Goal: Task Accomplishment & Management: Complete application form

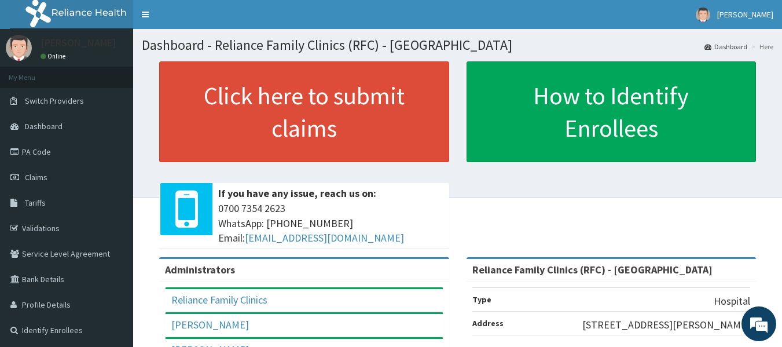
click at [473, 55] on section "Click here to submit claims If you have any issue, reach us on: 0700 7354 2623 …" at bounding box center [457, 125] width 649 height 145
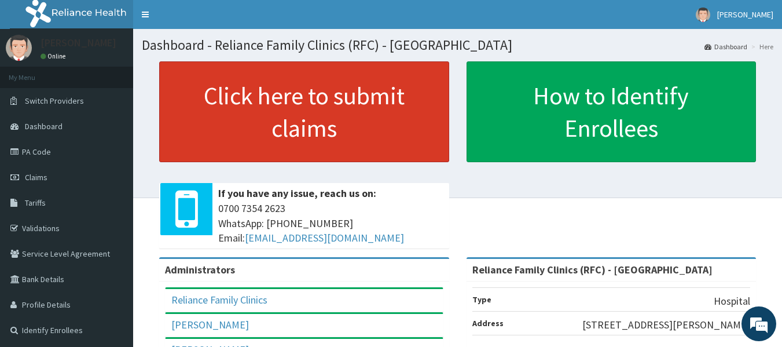
click at [325, 106] on link "Click here to submit claims" at bounding box center [304, 111] width 290 height 101
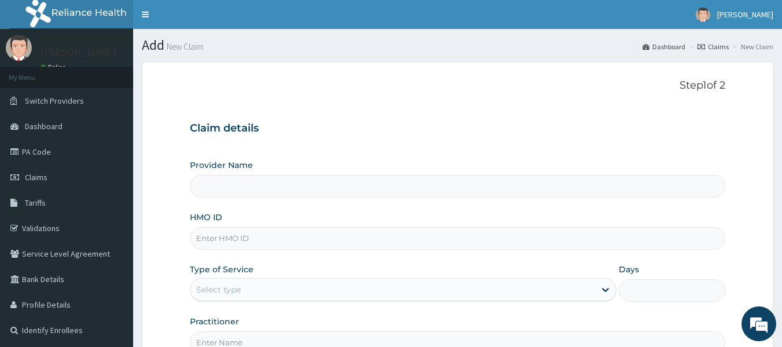
click at [54, 149] on link "PA Code" at bounding box center [66, 151] width 133 height 25
drag, startPoint x: 0, startPoint y: 0, endPoint x: 54, endPoint y: 149, distance: 158.1
click at [54, 149] on link "PA Code" at bounding box center [66, 151] width 133 height 25
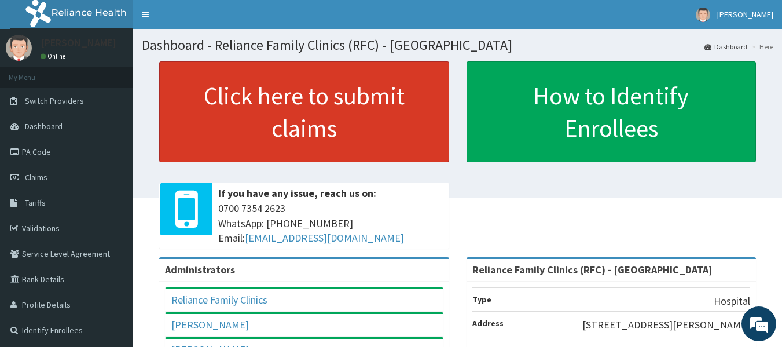
click at [391, 109] on link "Click here to submit claims" at bounding box center [304, 111] width 290 height 101
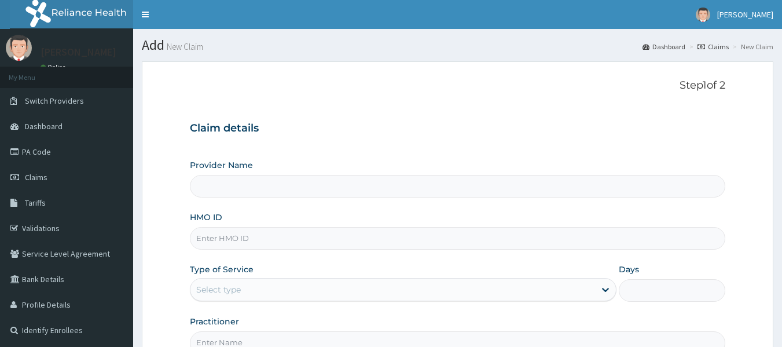
type input "Reliance Family Clinics (RFC) - [GEOGRAPHIC_DATA]"
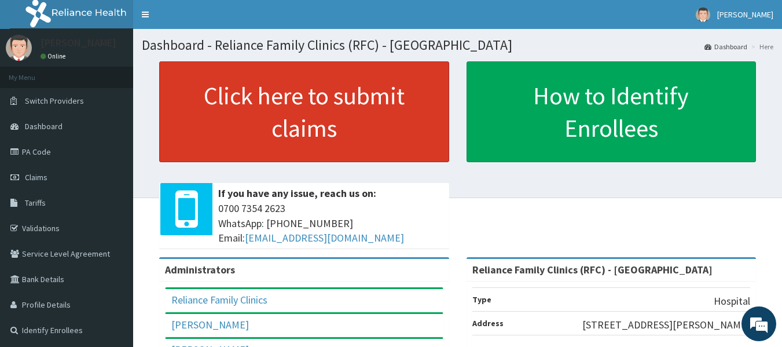
click at [318, 100] on link "Click here to submit claims" at bounding box center [304, 111] width 290 height 101
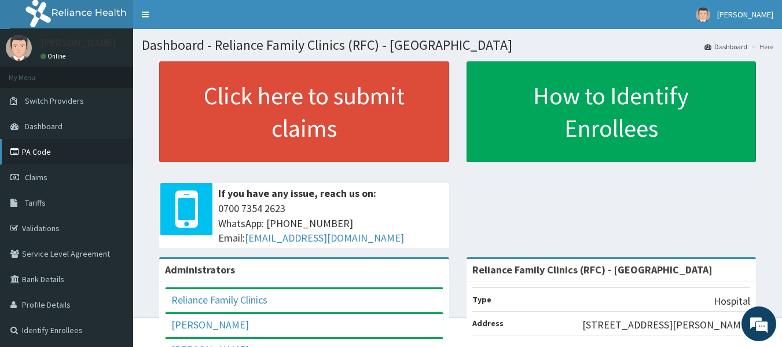
click at [50, 145] on link "PA Code" at bounding box center [66, 151] width 133 height 25
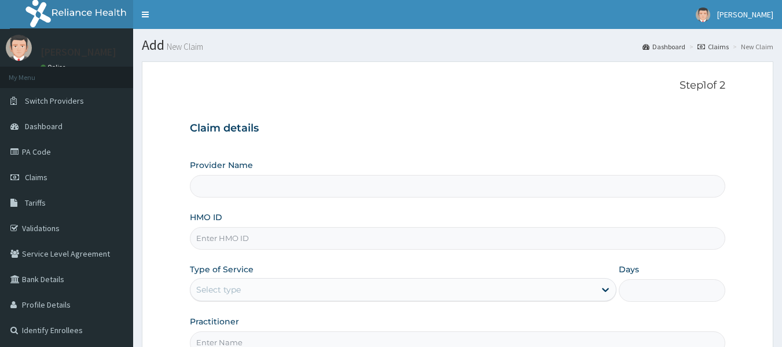
type input "Reliance Family Clinics (RFC) - [GEOGRAPHIC_DATA]"
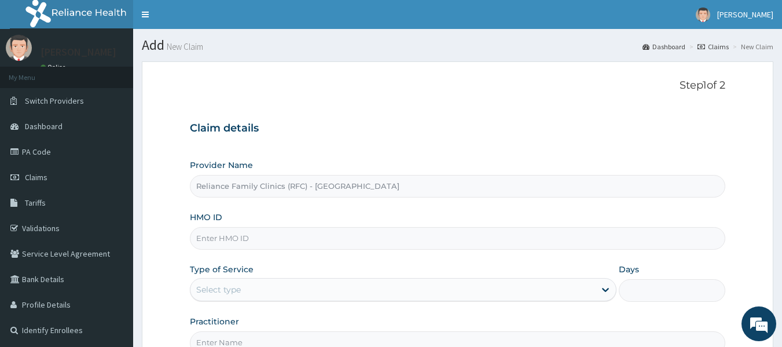
click at [221, 237] on input "HMO ID" at bounding box center [458, 238] width 536 height 23
paste input "AEG/10007/A"
type input "AEG/10007/A"
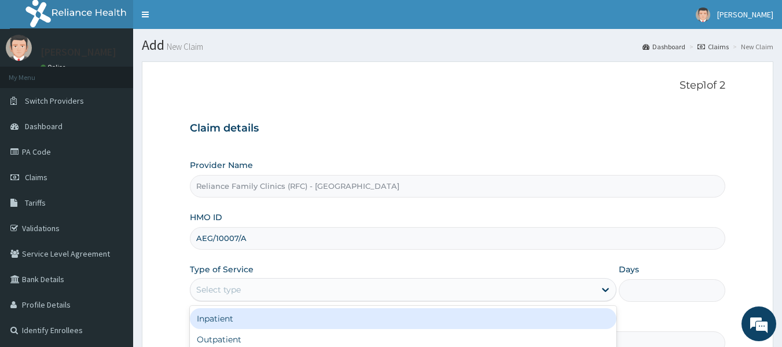
click at [227, 279] on div "Select type" at bounding box center [403, 289] width 426 height 23
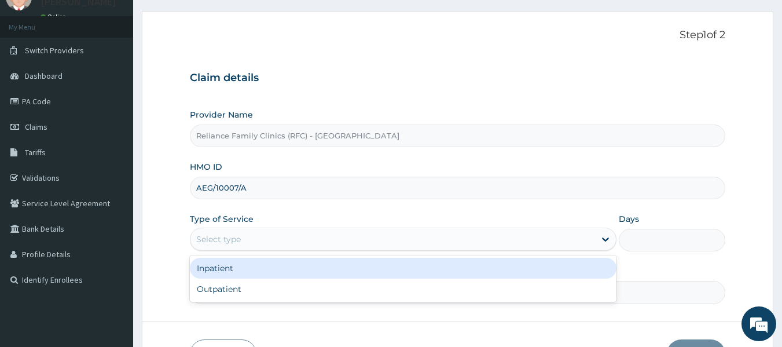
scroll to position [53, 0]
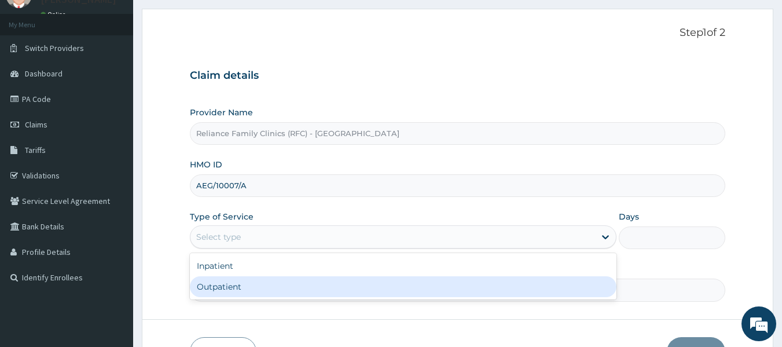
click at [227, 284] on div "Outpatient" at bounding box center [403, 286] width 426 height 21
type input "1"
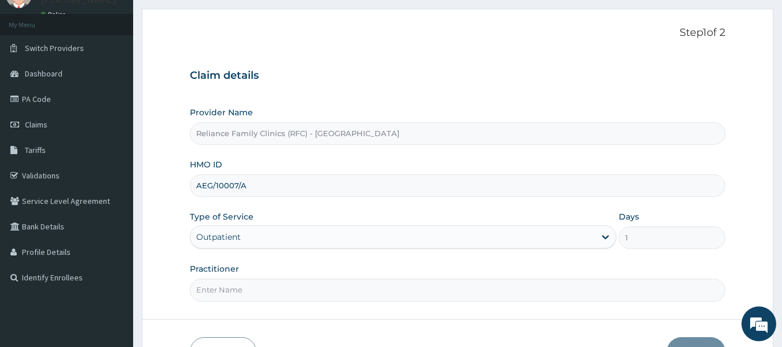
click at [230, 291] on input "Practitioner" at bounding box center [458, 289] width 536 height 23
type input "Dr Bunmi"
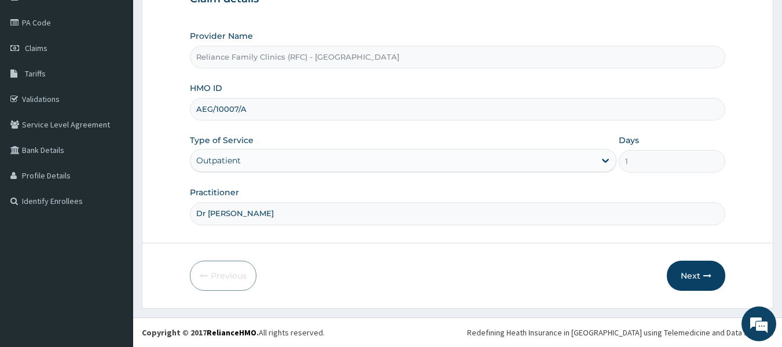
scroll to position [127, 0]
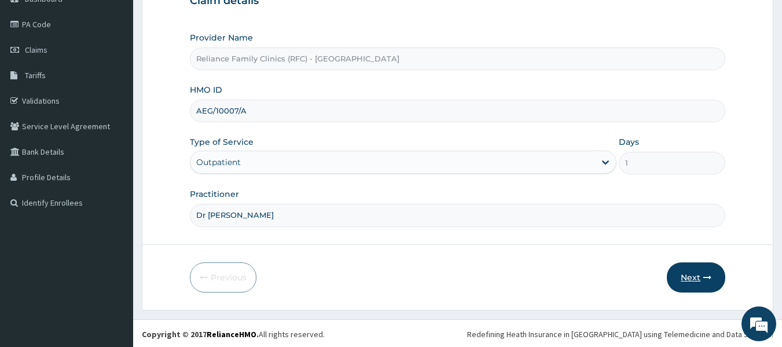
click at [697, 279] on button "Next" at bounding box center [696, 277] width 58 height 30
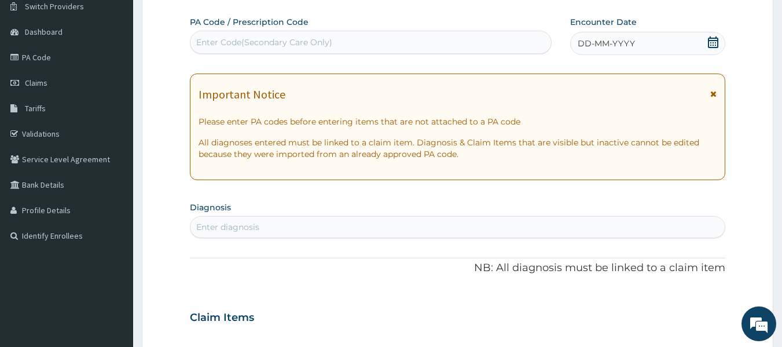
scroll to position [95, 0]
click at [257, 221] on div "Enter diagnosis" at bounding box center [227, 226] width 63 height 12
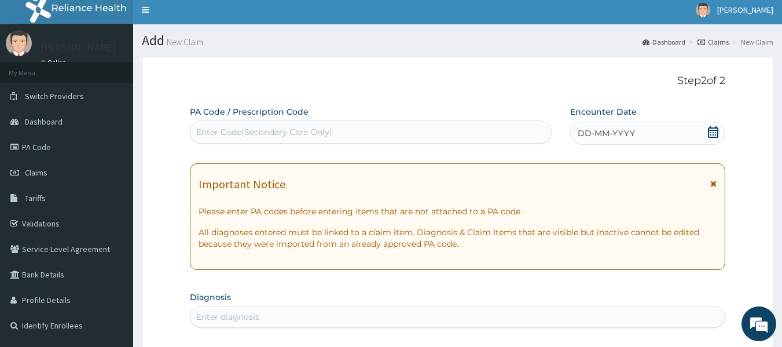
scroll to position [0, 0]
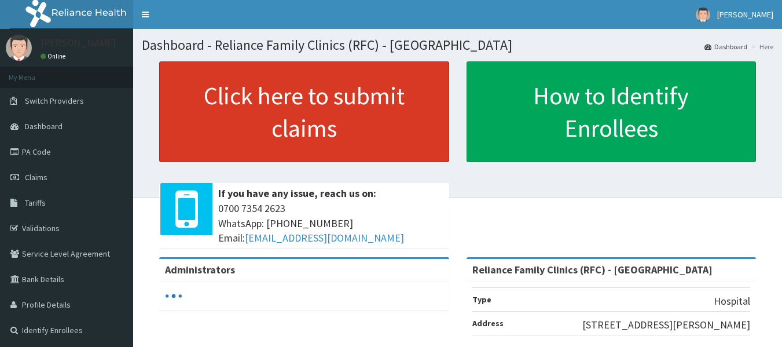
click at [291, 118] on link "Click here to submit claims" at bounding box center [304, 111] width 290 height 101
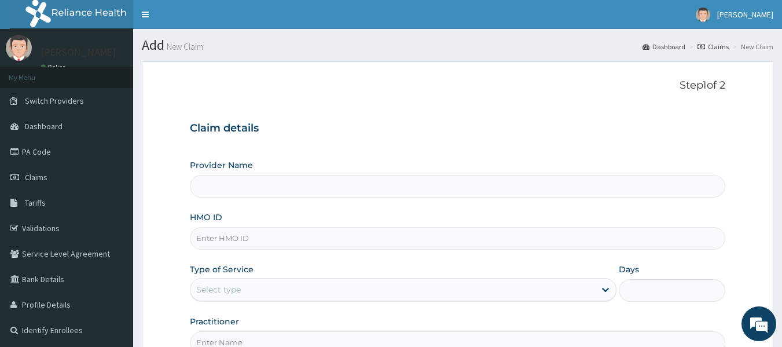
type input "Reliance Family Clinics (RFC) - [GEOGRAPHIC_DATA]"
click at [207, 241] on input "HMO ID" at bounding box center [458, 238] width 536 height 23
paste input "GMT/10129/A"
type input "GMT/10129/A"
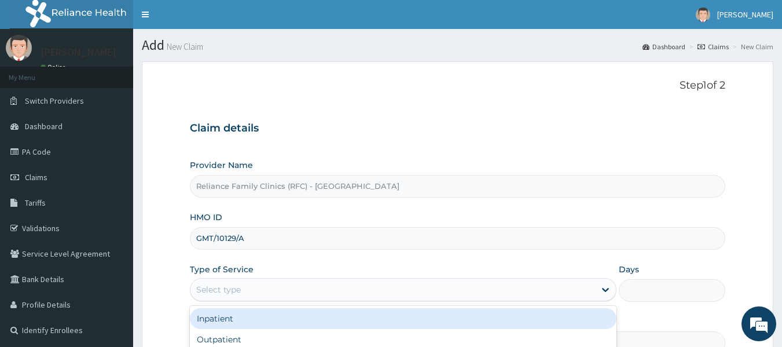
click at [238, 293] on div "Select type" at bounding box center [218, 290] width 45 height 12
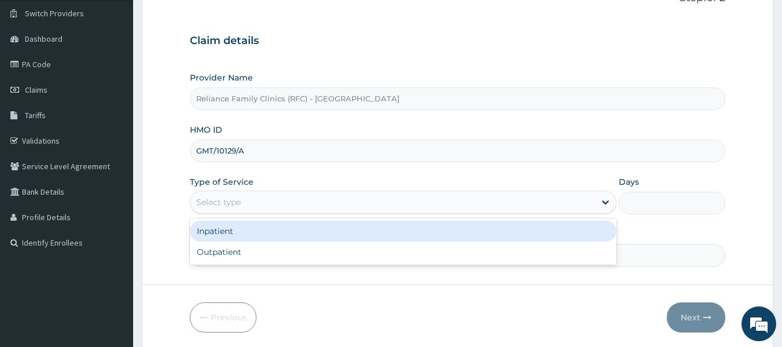
scroll to position [90, 0]
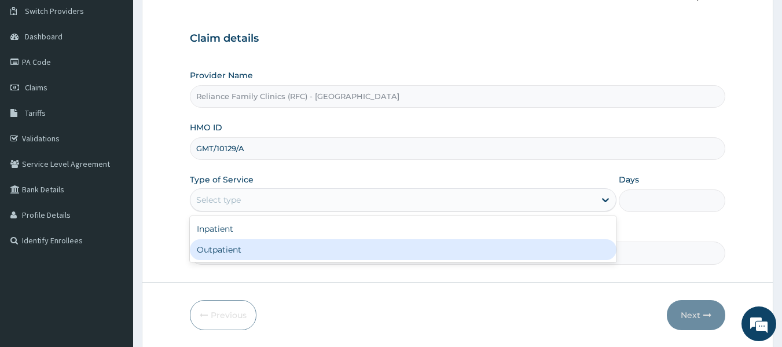
click at [231, 256] on div "Outpatient" at bounding box center [403, 249] width 426 height 21
type input "1"
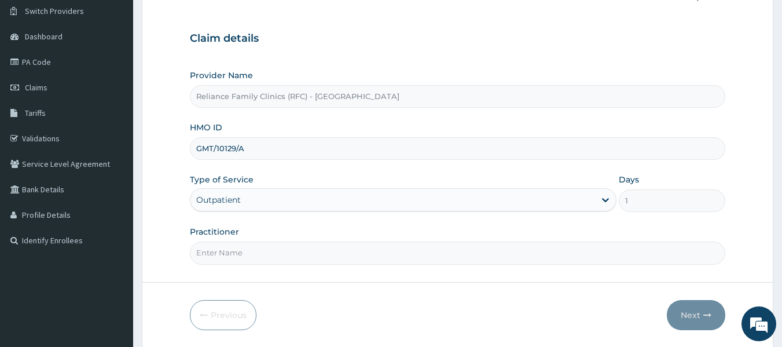
click at [233, 256] on input "Practitioner" at bounding box center [458, 252] width 536 height 23
type input "Dr Bunmi"
click at [709, 313] on icon "button" at bounding box center [707, 315] width 8 height 8
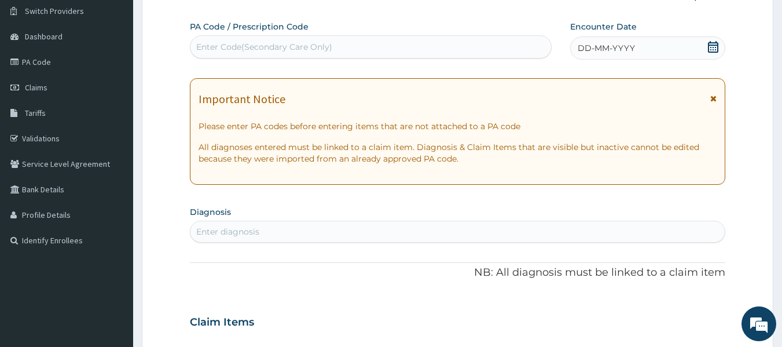
click at [217, 229] on div "Enter diagnosis" at bounding box center [227, 232] width 63 height 12
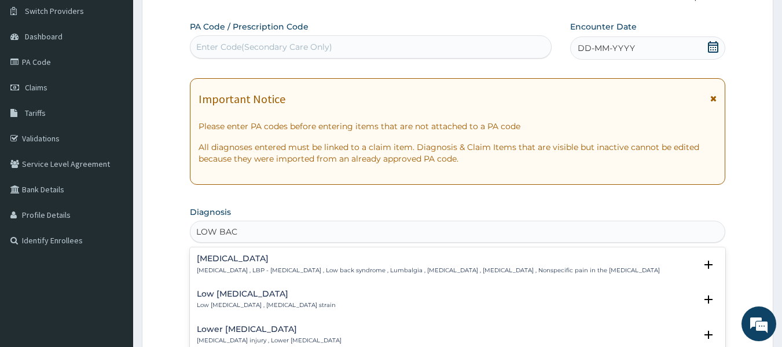
type input "LOW BACK"
click at [218, 262] on h4 "Low back pain" at bounding box center [428, 258] width 463 height 9
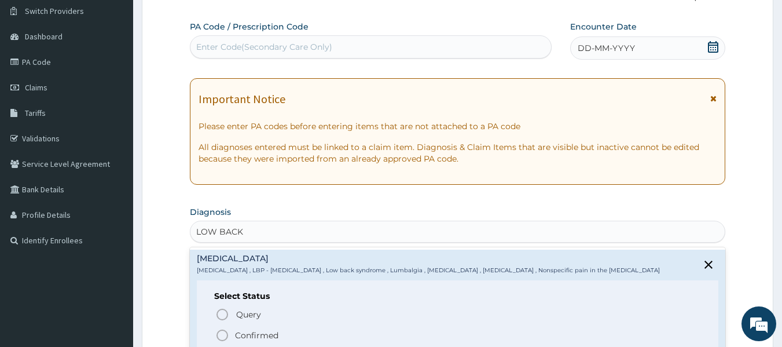
click at [278, 331] on p "Confirmed" at bounding box center [256, 335] width 43 height 12
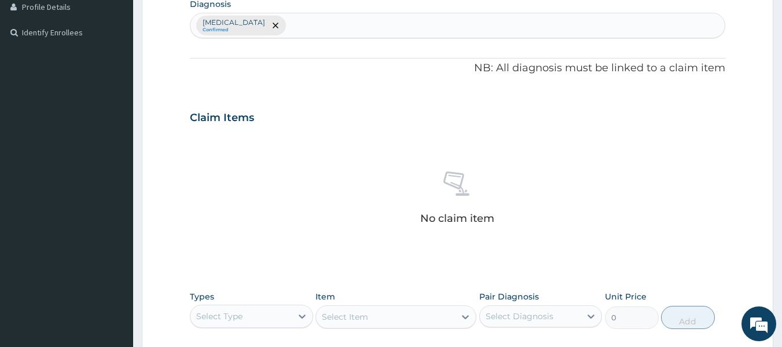
scroll to position [321, 0]
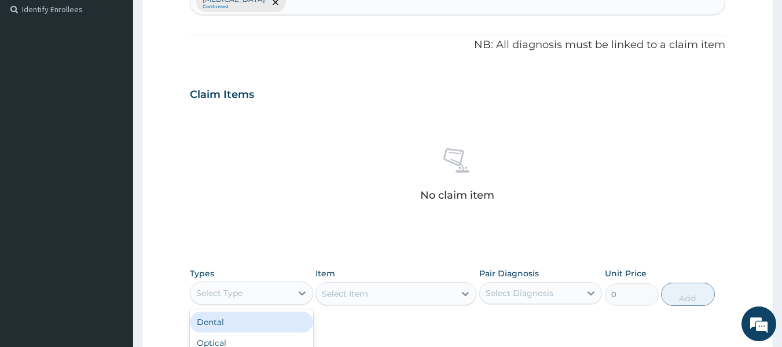
click at [275, 299] on div "Select Type" at bounding box center [240, 293] width 101 height 19
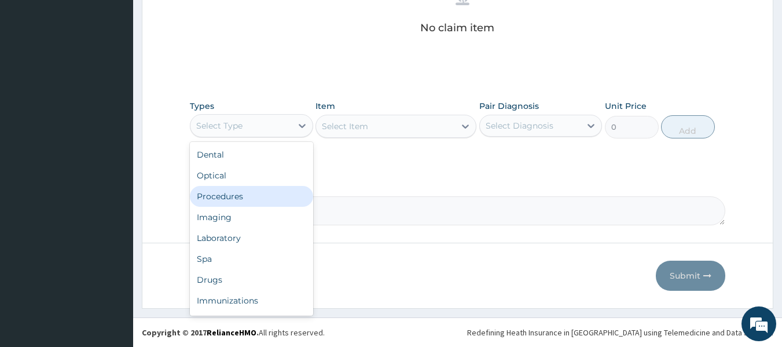
click at [236, 194] on div "Procedures" at bounding box center [251, 196] width 123 height 21
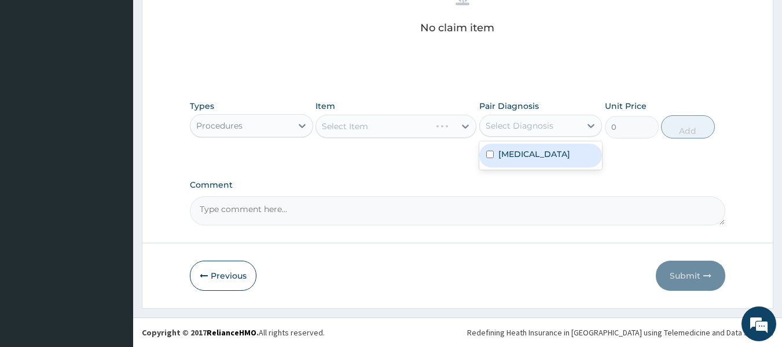
click at [549, 120] on div "Select Diagnosis" at bounding box center [519, 126] width 68 height 12
click at [539, 154] on label "Low back pain" at bounding box center [534, 154] width 72 height 12
checkbox input "true"
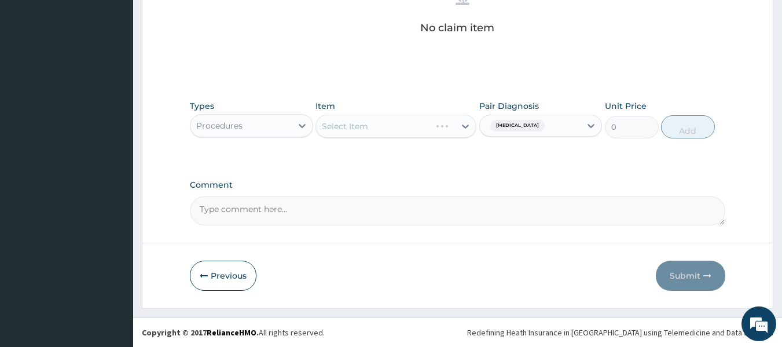
click at [416, 112] on div "Item Select Item" at bounding box center [395, 119] width 161 height 38
drag, startPoint x: 416, startPoint y: 112, endPoint x: 424, endPoint y: 128, distance: 17.3
click at [424, 128] on div "Item Select Item" at bounding box center [395, 119] width 161 height 38
click at [424, 128] on div "Select Item" at bounding box center [395, 126] width 161 height 23
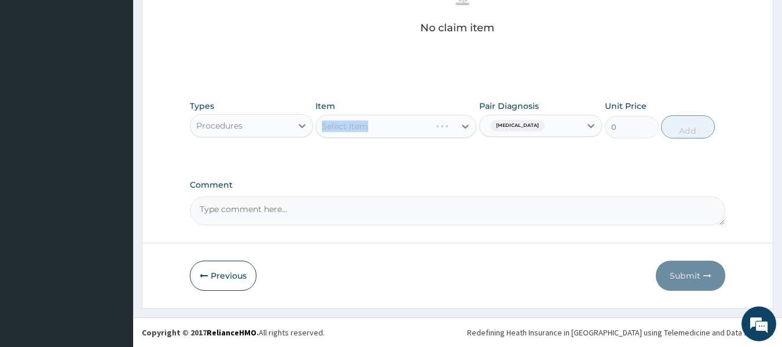
click at [424, 128] on div "Select Item" at bounding box center [395, 126] width 161 height 23
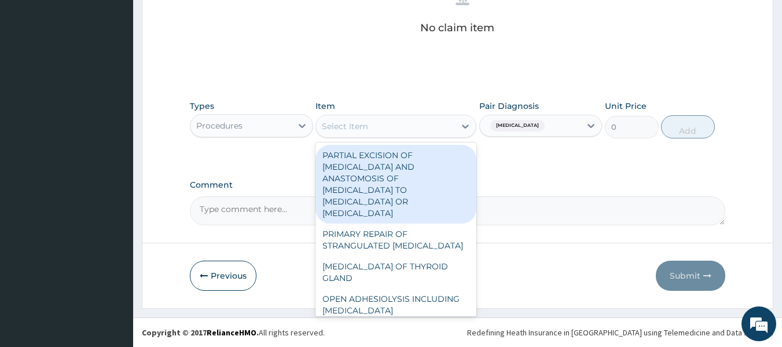
click at [425, 128] on div "Select Item" at bounding box center [385, 126] width 139 height 19
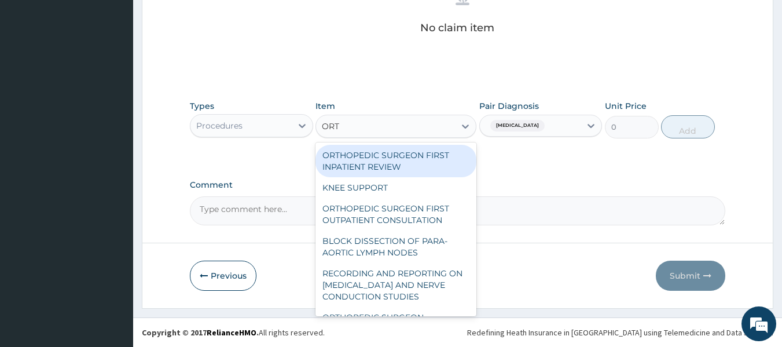
type input "[PERSON_NAME]"
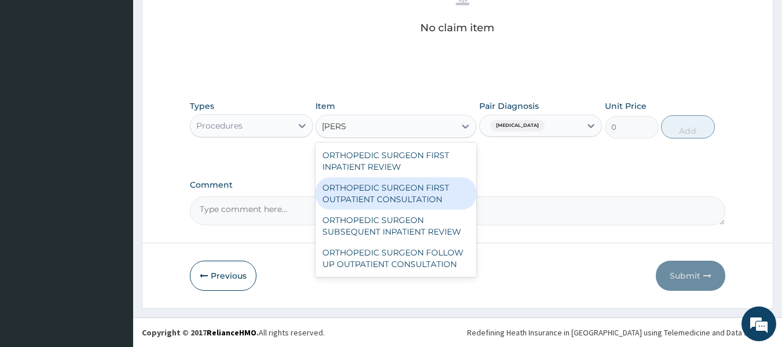
click at [437, 193] on div "ORTHOPEDIC SURGEON FIRST OUTPATIENT CONSULTATION" at bounding box center [395, 193] width 161 height 32
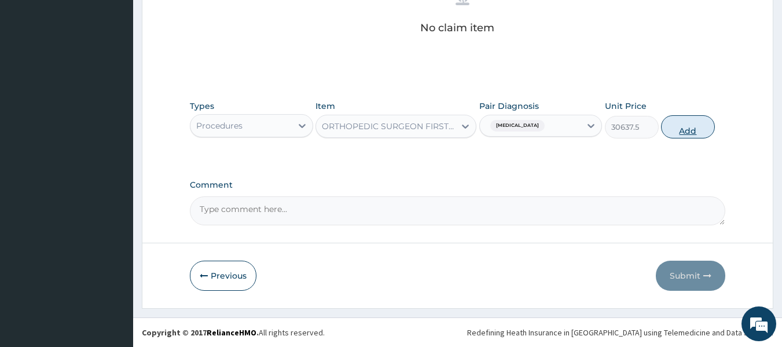
click at [677, 128] on button "Add" at bounding box center [688, 126] width 54 height 23
type input "0"
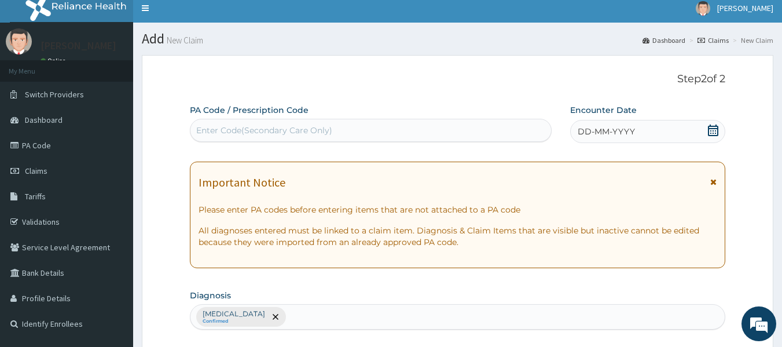
scroll to position [5, 0]
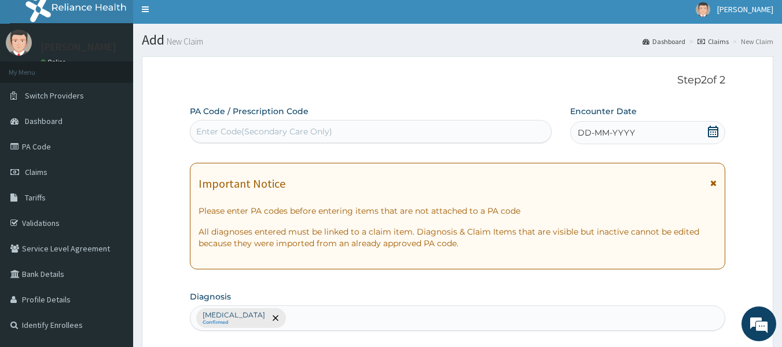
click at [330, 126] on div "Enter Code(Secondary Care Only)" at bounding box center [264, 132] width 136 height 12
paste input "PA/41F51B"
type input "PA/41F51B"
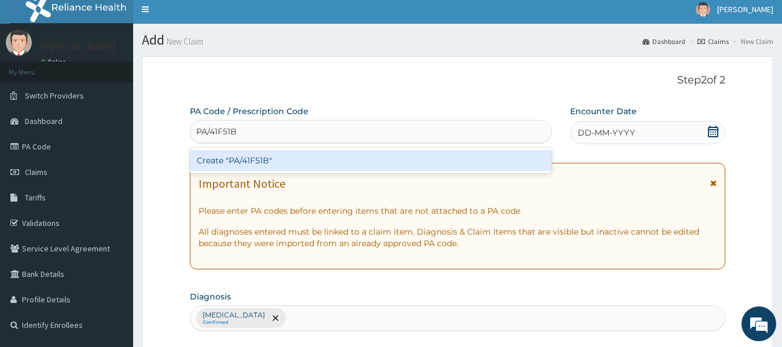
click at [287, 157] on div "Create "PA/41F51B"" at bounding box center [371, 160] width 362 height 21
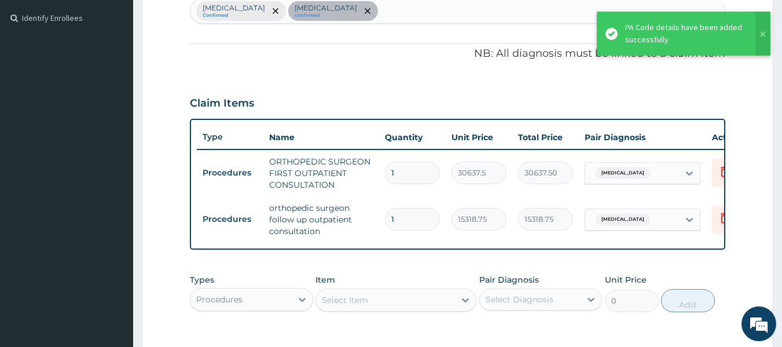
scroll to position [311, 0]
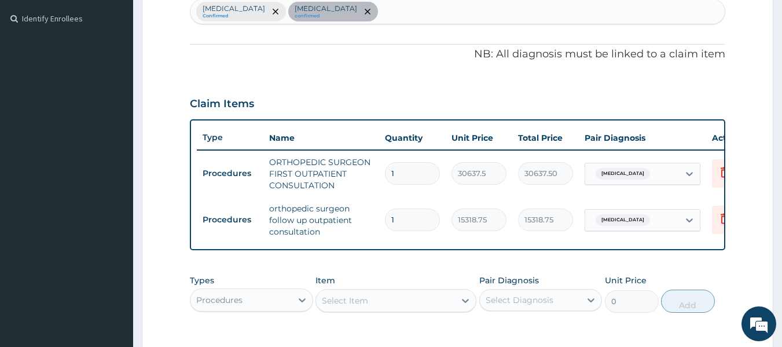
type input "1"
type input "15318.75"
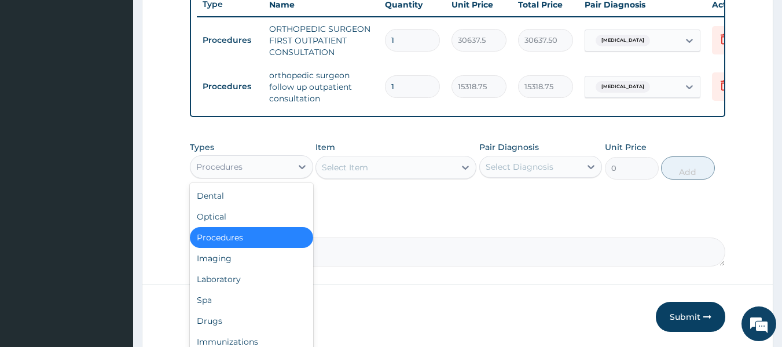
click at [268, 176] on div "Procedures" at bounding box center [240, 166] width 101 height 19
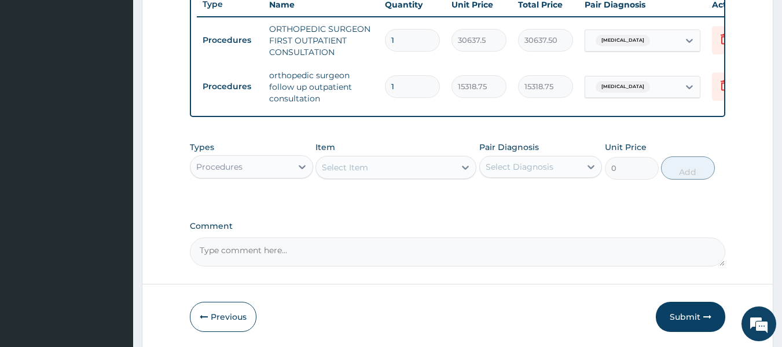
drag, startPoint x: 268, startPoint y: 176, endPoint x: 291, endPoint y: 192, distance: 27.4
click at [291, 185] on div "Types option Procedures, selected. Select is focused ,type to refine list, pres…" at bounding box center [458, 160] width 536 height 50
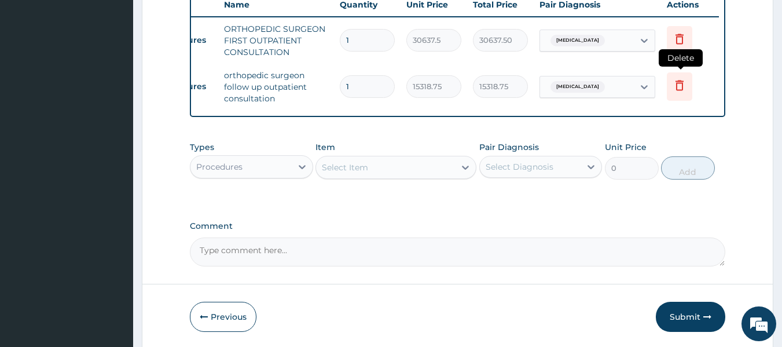
click at [681, 85] on icon at bounding box center [679, 85] width 14 height 14
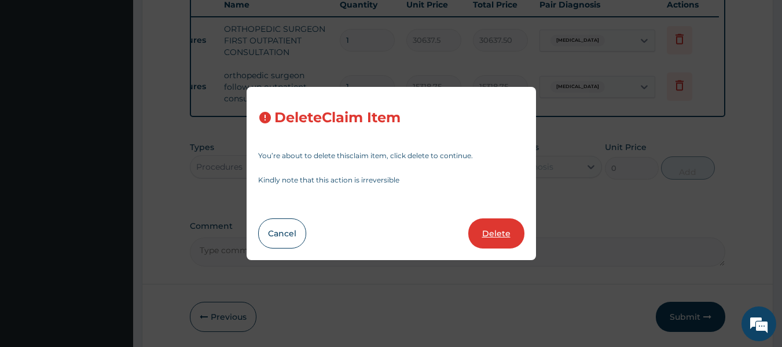
click at [519, 225] on button "Delete" at bounding box center [496, 233] width 56 height 30
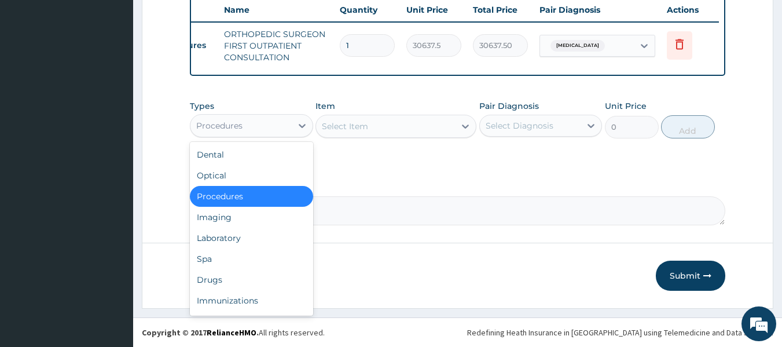
click at [260, 118] on div "Procedures" at bounding box center [251, 125] width 123 height 23
click at [227, 279] on div "Drugs" at bounding box center [251, 279] width 123 height 21
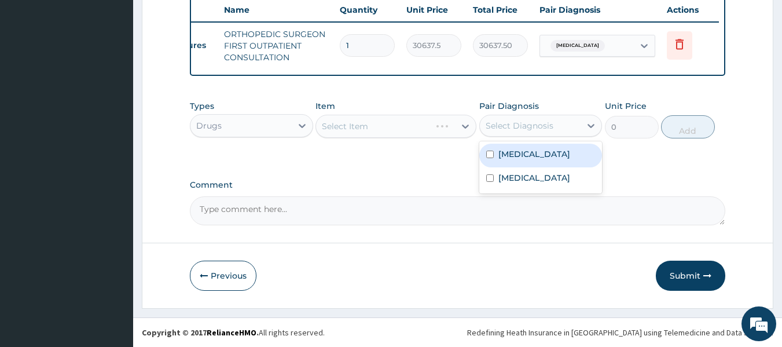
click at [528, 131] on div "Select Diagnosis" at bounding box center [519, 126] width 68 height 12
click at [522, 156] on label "Low back pain" at bounding box center [534, 154] width 72 height 12
checkbox input "true"
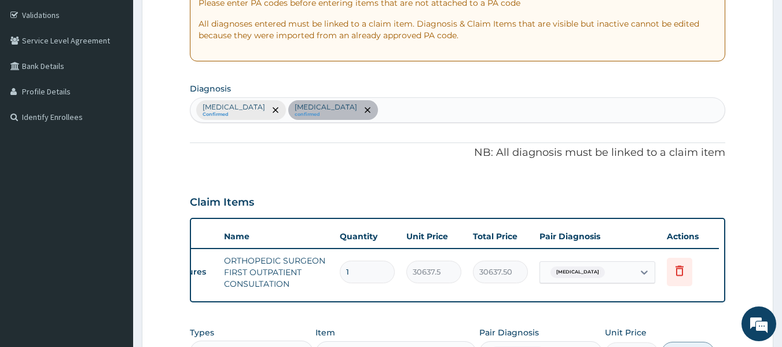
scroll to position [198, 0]
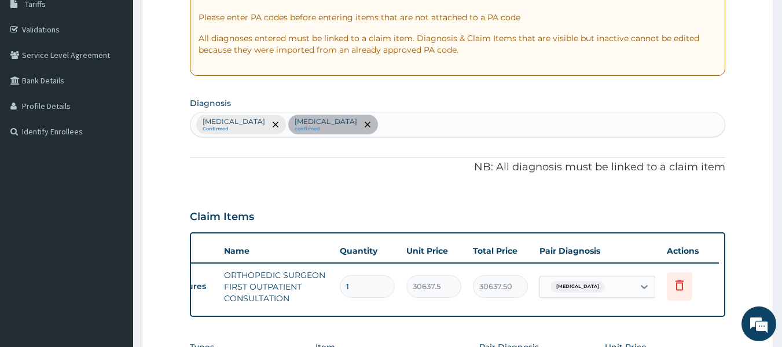
click at [362, 120] on span "remove selection option" at bounding box center [367, 124] width 10 height 10
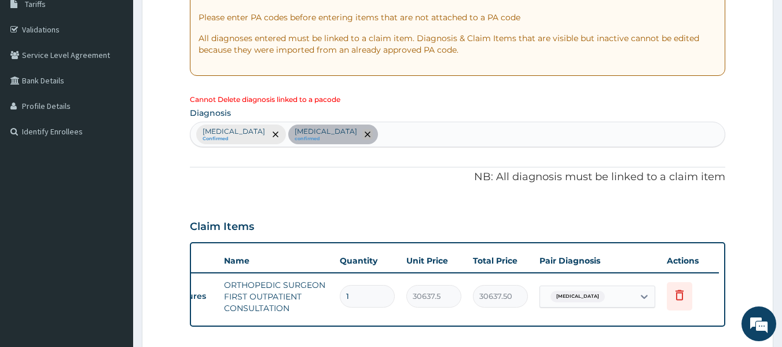
click at [365, 132] on icon "remove selection option" at bounding box center [368, 134] width 6 height 6
click at [374, 133] on div "Low back pain Confirmed Spondylosis confirmed" at bounding box center [457, 134] width 535 height 24
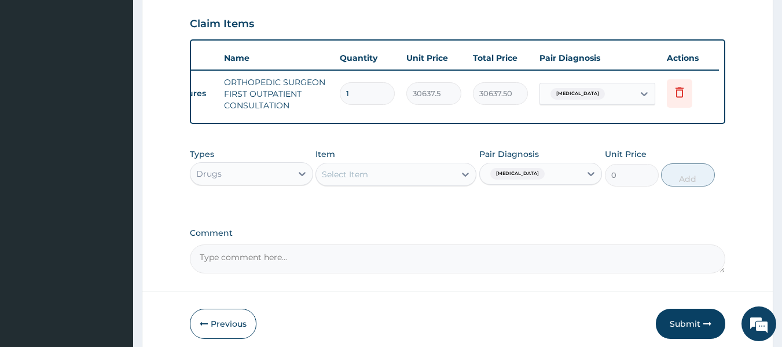
scroll to position [392, 0]
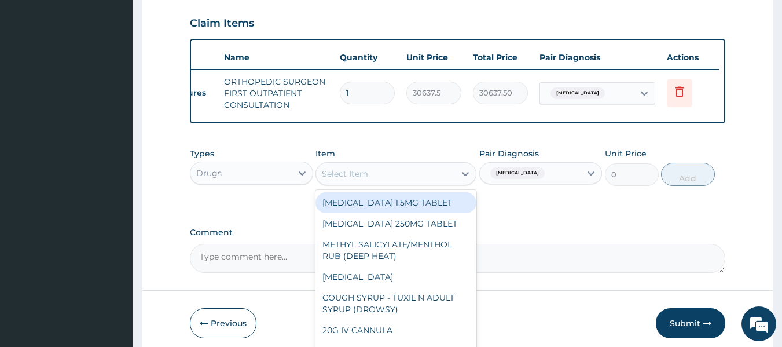
click at [366, 177] on div "Select Item" at bounding box center [345, 174] width 46 height 12
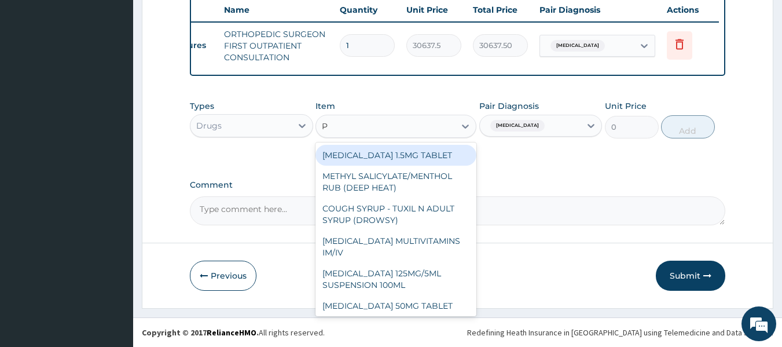
scroll to position [447, 0]
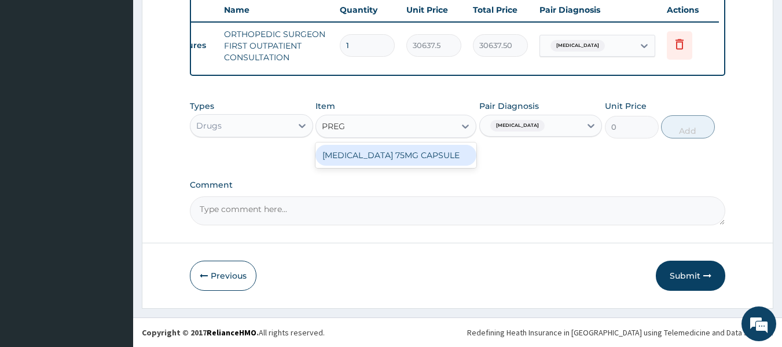
type input "PREGA"
click at [372, 153] on div "[MEDICAL_DATA] 75MG CAPSULE" at bounding box center [395, 155] width 161 height 21
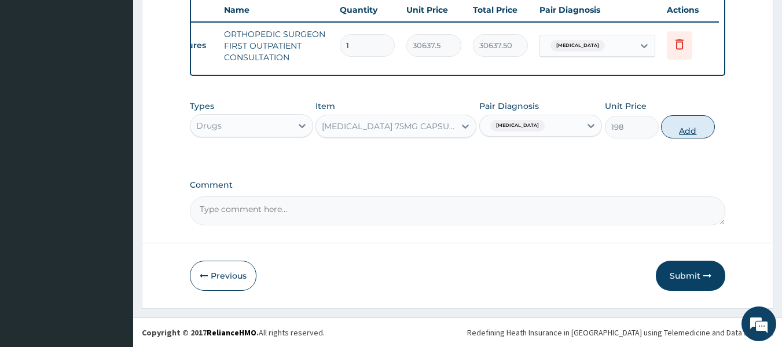
click at [686, 127] on button "Add" at bounding box center [688, 126] width 54 height 23
type input "0"
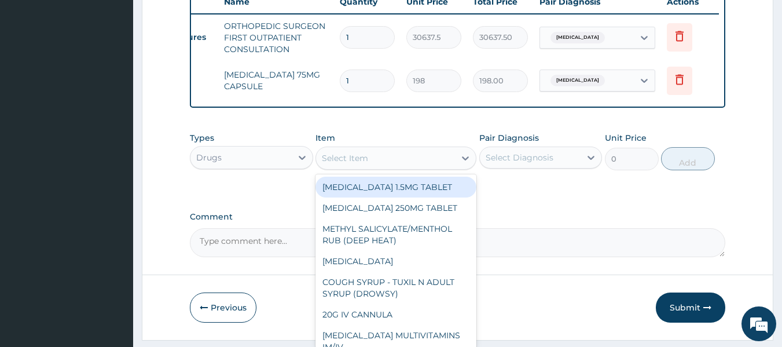
click at [362, 163] on div "Select Item" at bounding box center [345, 158] width 46 height 12
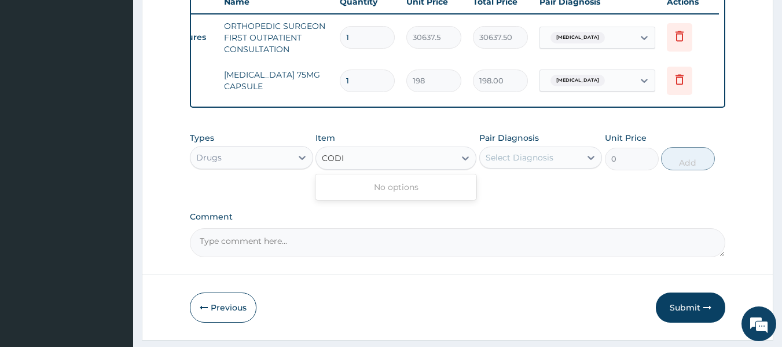
type input "COD"
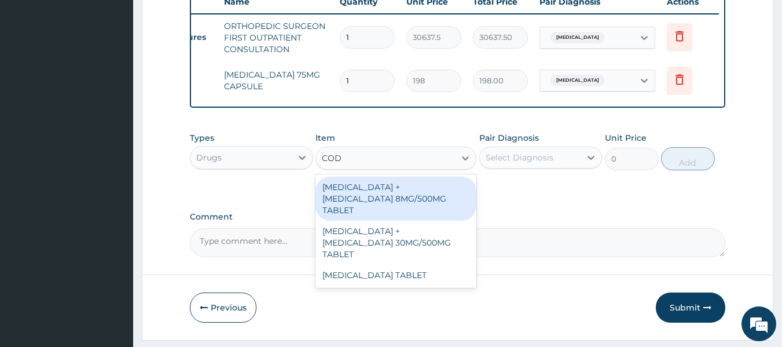
click at [380, 199] on div "[MEDICAL_DATA] + [MEDICAL_DATA] 8MG/500MG TABLET" at bounding box center [395, 198] width 161 height 44
type input "343.2000122070312"
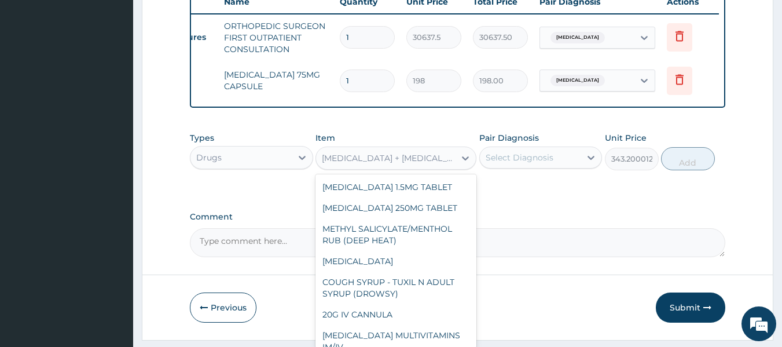
click at [399, 164] on div "[MEDICAL_DATA] + [MEDICAL_DATA] 8MG/500MG TABLET" at bounding box center [389, 158] width 134 height 12
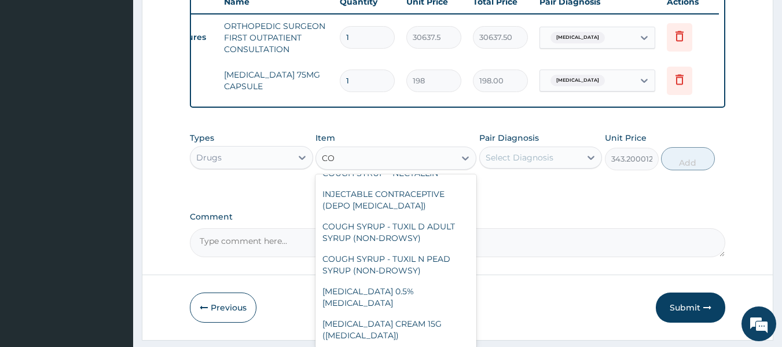
scroll to position [384, 0]
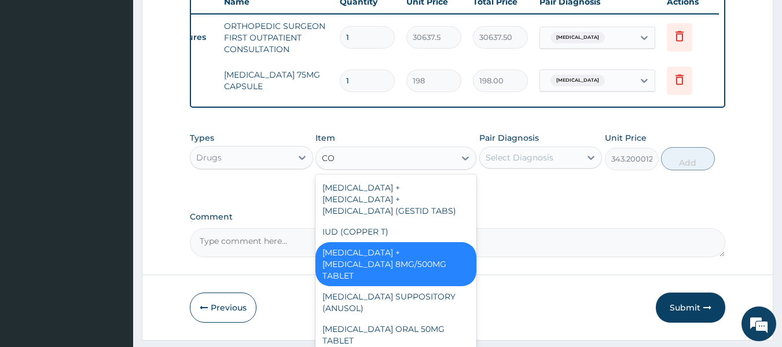
type input "COD"
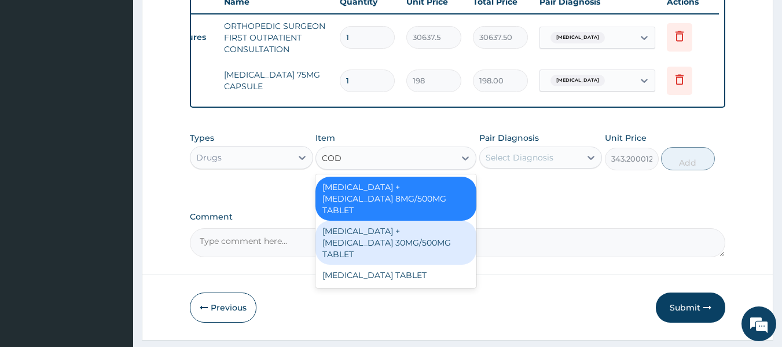
click at [403, 237] on div "[MEDICAL_DATA] + [MEDICAL_DATA] 30MG/500MG TABLET" at bounding box center [395, 242] width 161 height 44
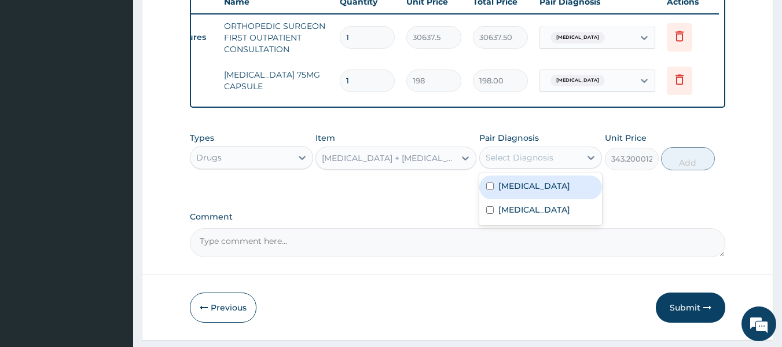
click at [544, 155] on div "Select Diagnosis" at bounding box center [540, 157] width 123 height 22
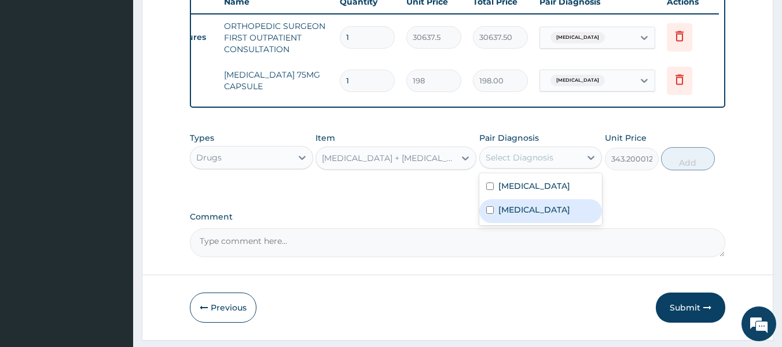
drag, startPoint x: 547, startPoint y: 192, endPoint x: 548, endPoint y: 220, distance: 27.8
click at [548, 220] on div "Low back pain Spondylosis" at bounding box center [540, 199] width 123 height 52
click at [548, 220] on div "Spondylosis" at bounding box center [540, 211] width 123 height 24
checkbox input "true"
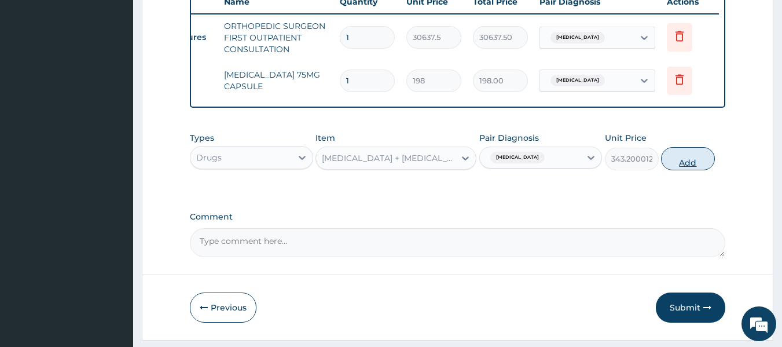
click at [684, 165] on button "Add" at bounding box center [688, 158] width 54 height 23
type input "0"
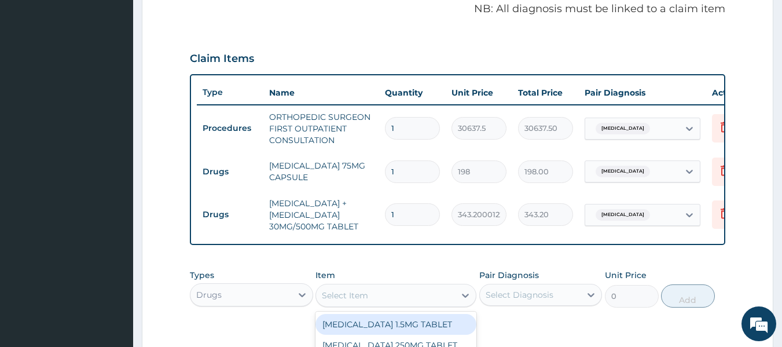
click at [345, 299] on div "Select Item" at bounding box center [345, 295] width 46 height 12
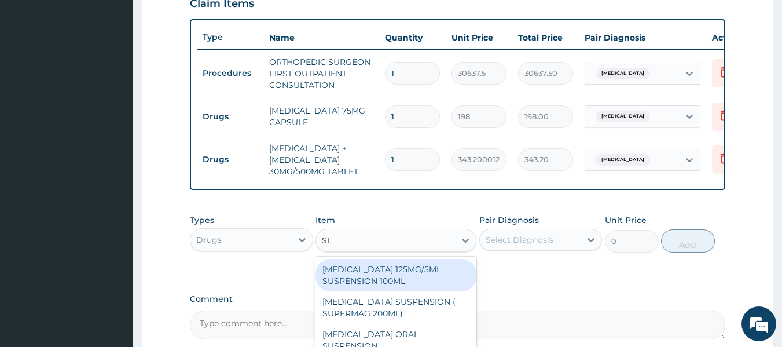
type input "SI"
type input "TIZ"
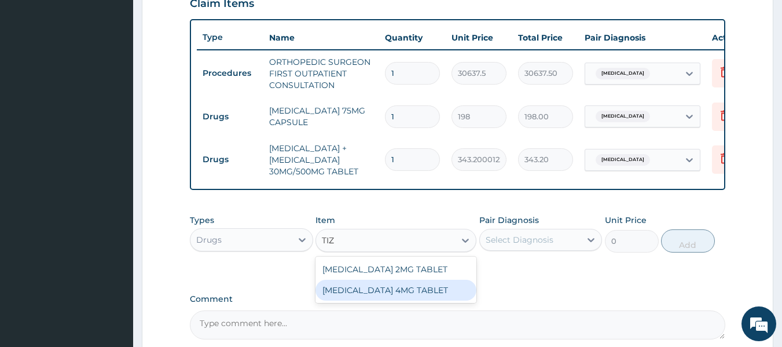
click at [375, 300] on div "[MEDICAL_DATA] 4MG TABLET" at bounding box center [395, 289] width 161 height 21
type input "288"
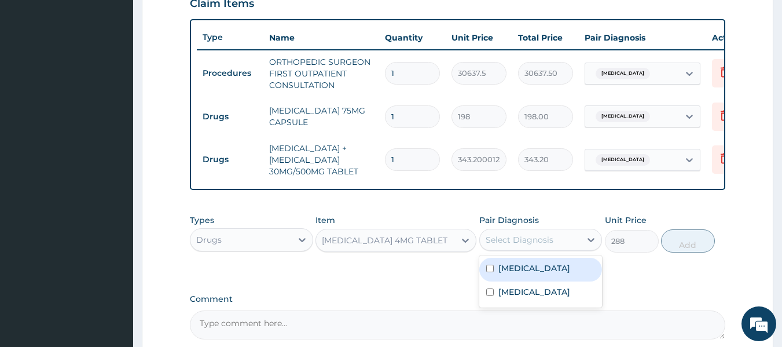
click at [518, 245] on div "Select Diagnosis" at bounding box center [519, 240] width 68 height 12
click at [521, 268] on div "Low back pain" at bounding box center [540, 269] width 123 height 24
checkbox input "true"
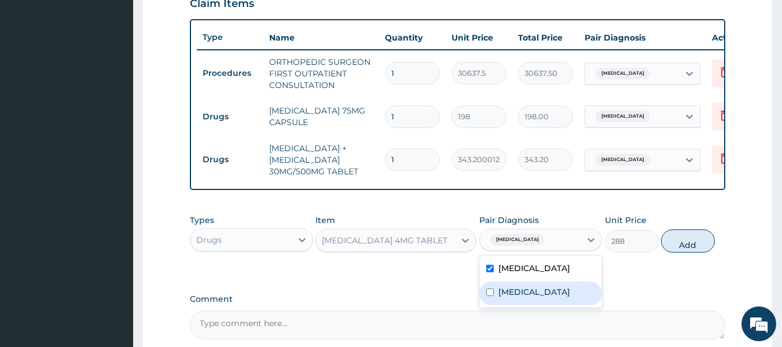
click at [525, 297] on label "Spondylosis" at bounding box center [534, 292] width 72 height 12
checkbox input "true"
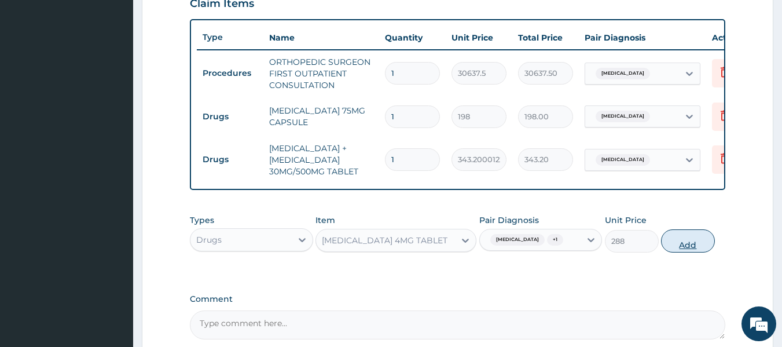
click at [692, 252] on button "Add" at bounding box center [688, 240] width 54 height 23
type input "0"
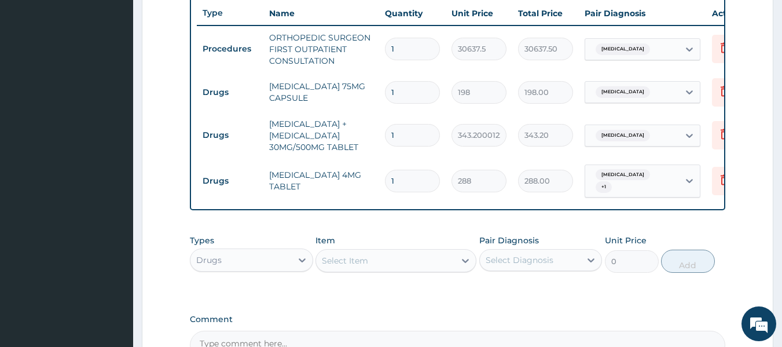
scroll to position [440, 0]
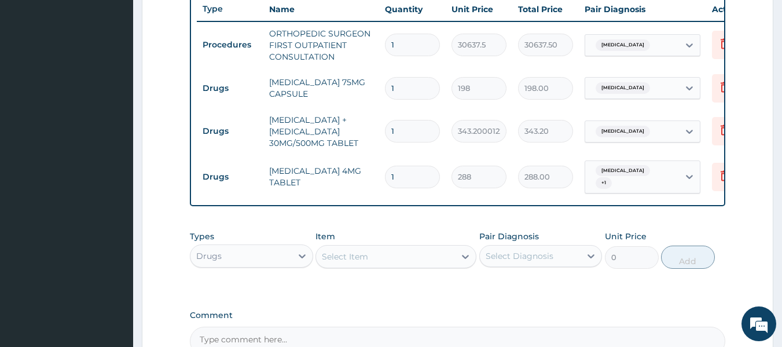
click at [409, 84] on input "1" at bounding box center [412, 88] width 55 height 23
type input "0.00"
type input "4"
type input "792.00"
type input "42"
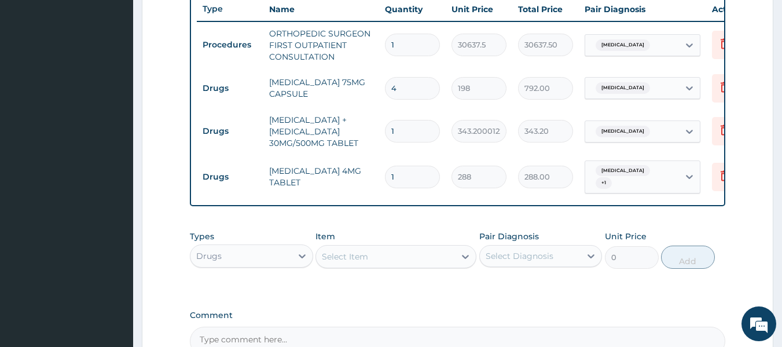
type input "8316.00"
type input "42"
click at [410, 170] on input "1" at bounding box center [412, 176] width 55 height 23
type input "0.00"
type input "5"
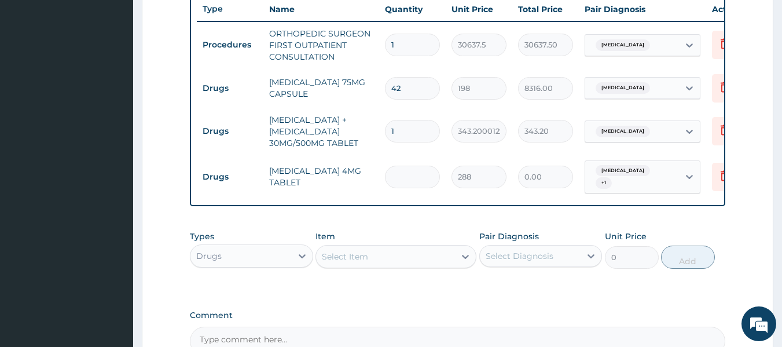
type input "1440.00"
type input "5"
click at [409, 130] on input "1" at bounding box center [412, 131] width 55 height 23
type input "14"
type input "4804.80"
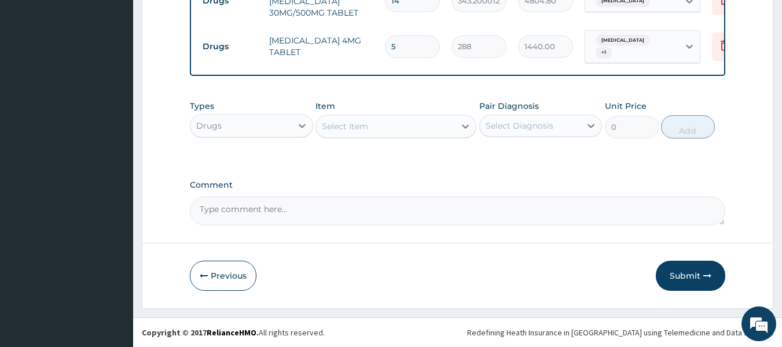
scroll to position [571, 0]
type input "14"
click at [695, 282] on button "Submit" at bounding box center [690, 275] width 69 height 30
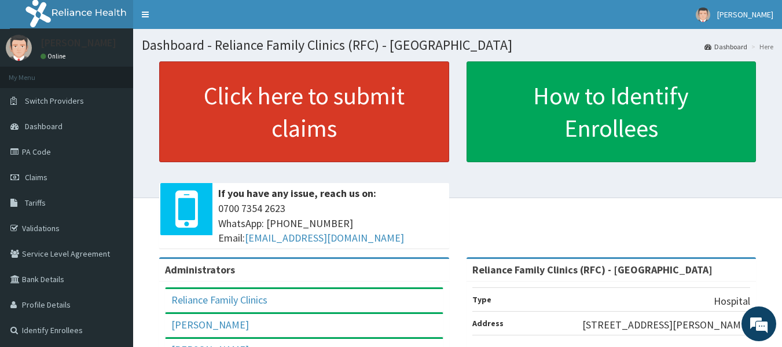
click at [291, 134] on link "Click here to submit claims" at bounding box center [304, 111] width 290 height 101
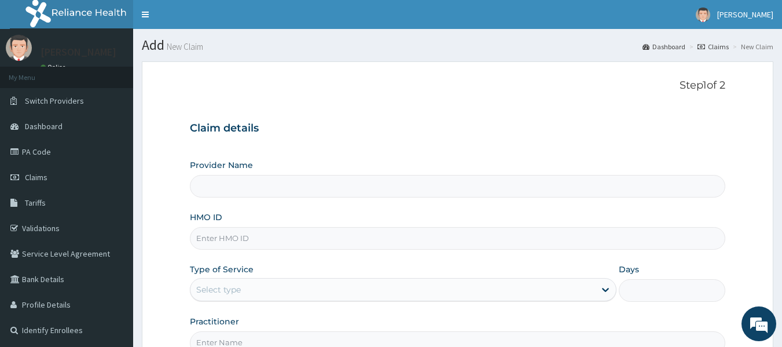
click at [209, 243] on input "HMO ID" at bounding box center [458, 238] width 536 height 23
type input "Reliance Family Clinics (RFC) - [GEOGRAPHIC_DATA]"
paste input "LGL/10171/A"
type input "LGL/10171/A"
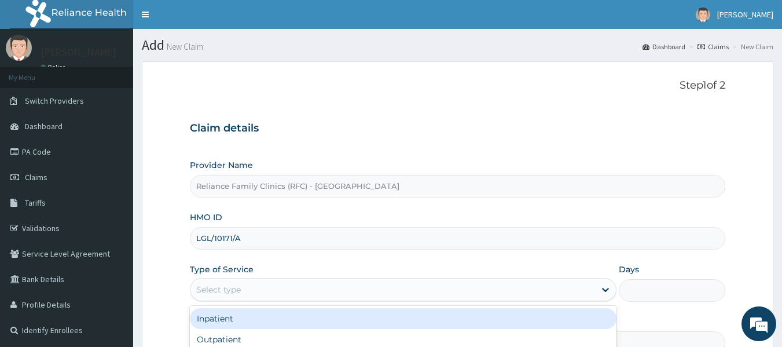
click at [231, 290] on div "Select type" at bounding box center [218, 290] width 45 height 12
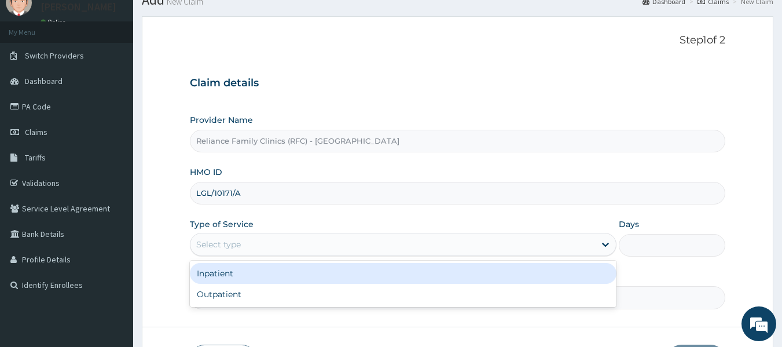
scroll to position [47, 0]
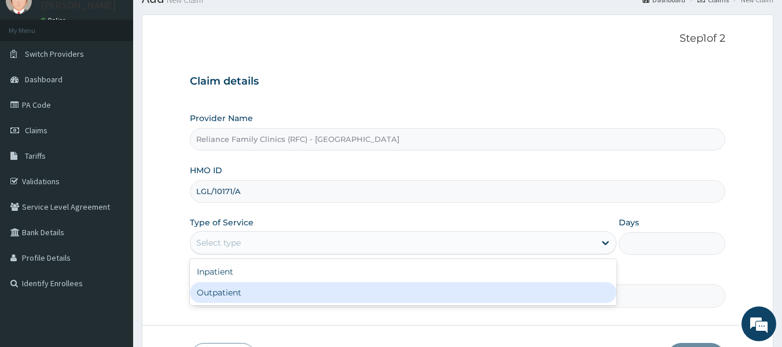
click at [231, 290] on div "Outpatient" at bounding box center [403, 292] width 426 height 21
type input "1"
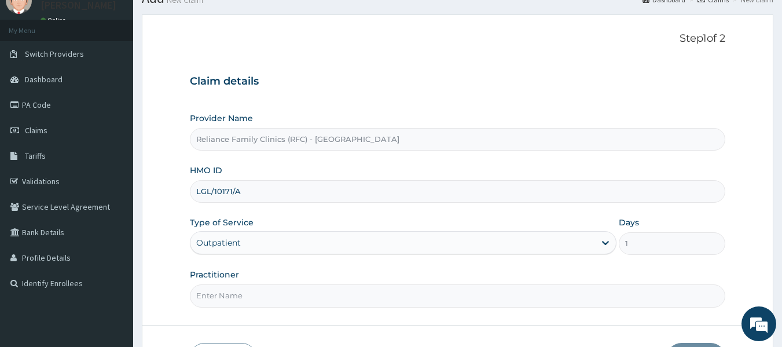
click at [234, 293] on input "Practitioner" at bounding box center [458, 295] width 536 height 23
type input "Dr [PERSON_NAME]"
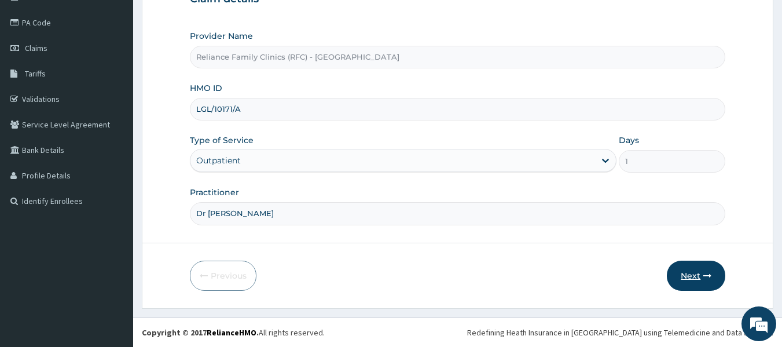
click at [693, 271] on button "Next" at bounding box center [696, 275] width 58 height 30
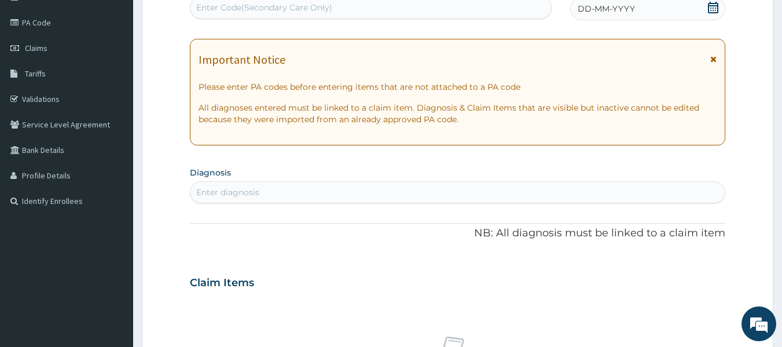
click at [246, 194] on div "Enter diagnosis" at bounding box center [227, 192] width 63 height 12
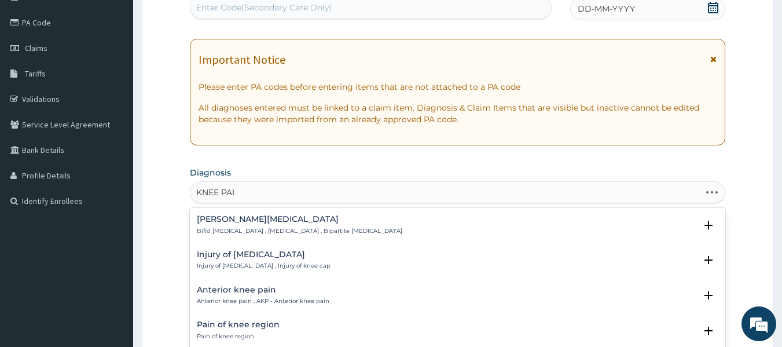
type input "KNEE PAIN"
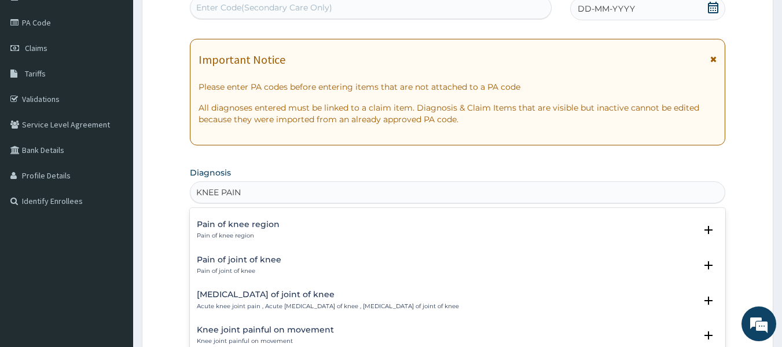
scroll to position [30, 0]
click at [237, 260] on h4 "Pain of joint of knee" at bounding box center [239, 260] width 84 height 9
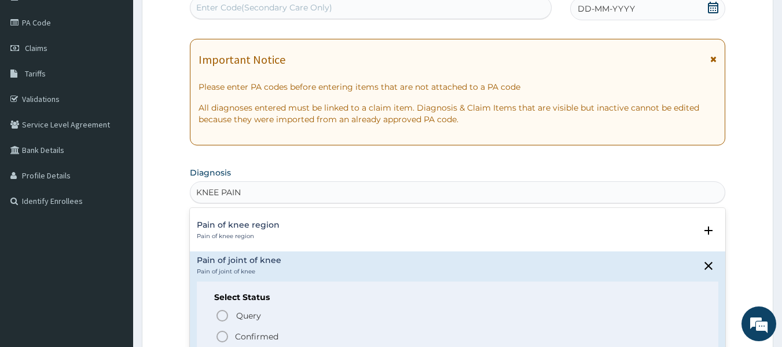
click at [265, 339] on p "Confirmed" at bounding box center [256, 336] width 43 height 12
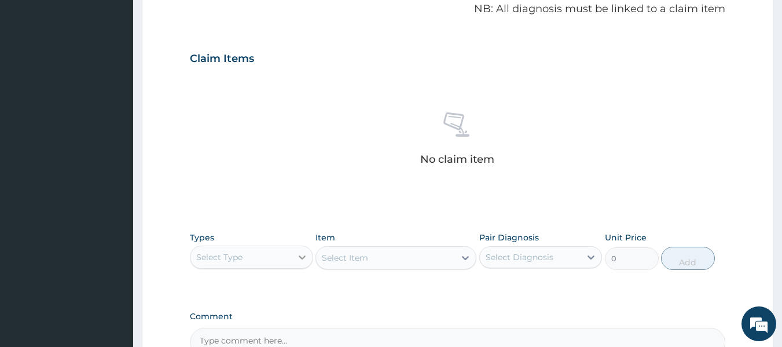
scroll to position [357, 0]
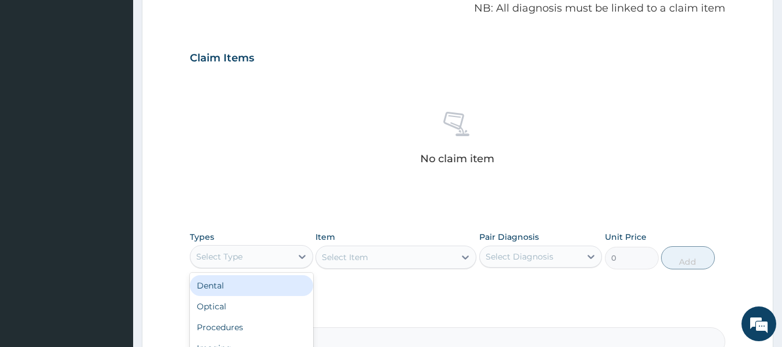
click at [284, 251] on div "Select Type" at bounding box center [240, 256] width 101 height 19
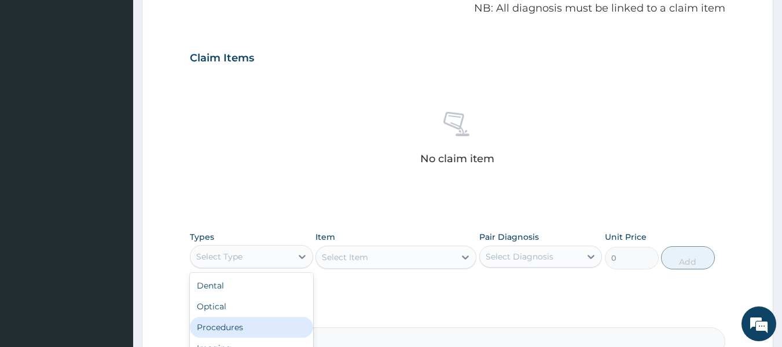
click at [241, 320] on div "Procedures" at bounding box center [251, 327] width 123 height 21
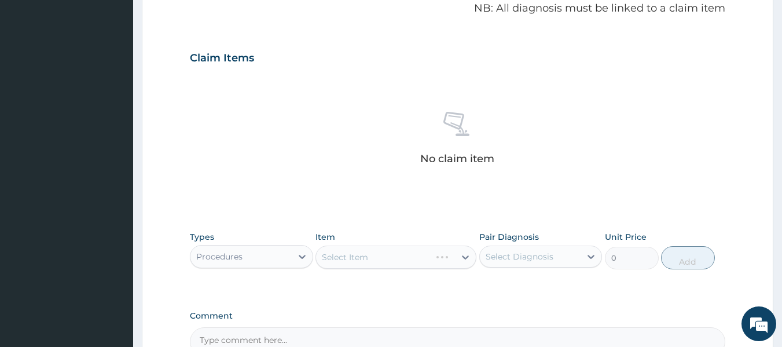
click at [431, 253] on div "Select Item" at bounding box center [395, 256] width 161 height 23
click at [550, 263] on div "Select Diagnosis" at bounding box center [530, 256] width 101 height 19
click at [547, 293] on div "Pain of joint of knee" at bounding box center [540, 286] width 123 height 24
checkbox input "true"
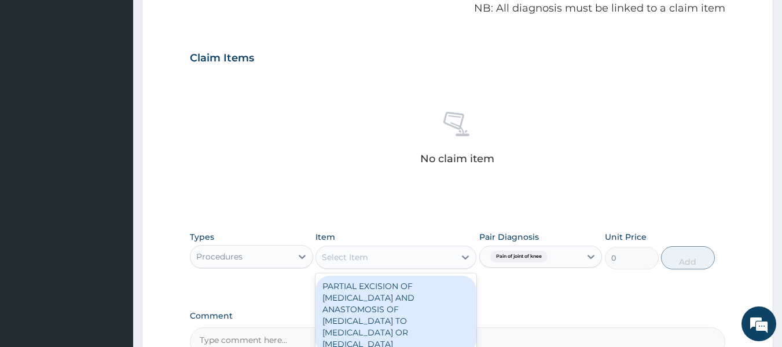
click at [433, 249] on div "Select Item" at bounding box center [385, 257] width 139 height 19
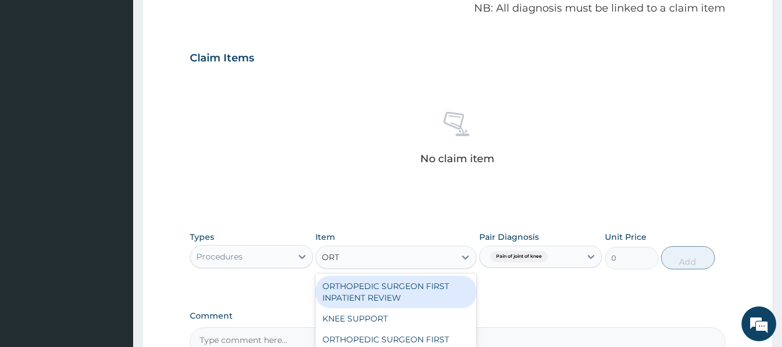
type input "[PERSON_NAME]"
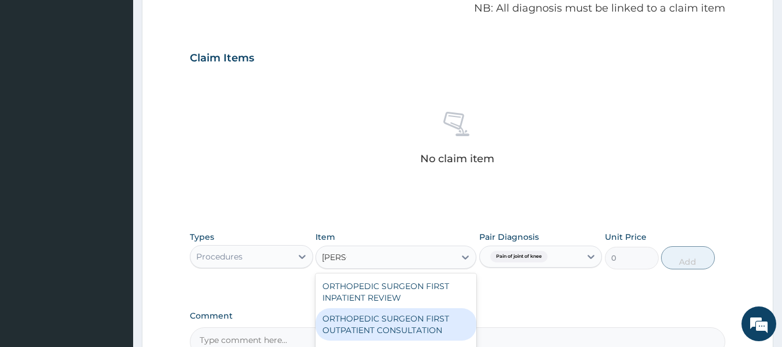
click at [411, 317] on div "ORTHOPEDIC SURGEON FIRST OUTPATIENT CONSULTATION" at bounding box center [395, 324] width 161 height 32
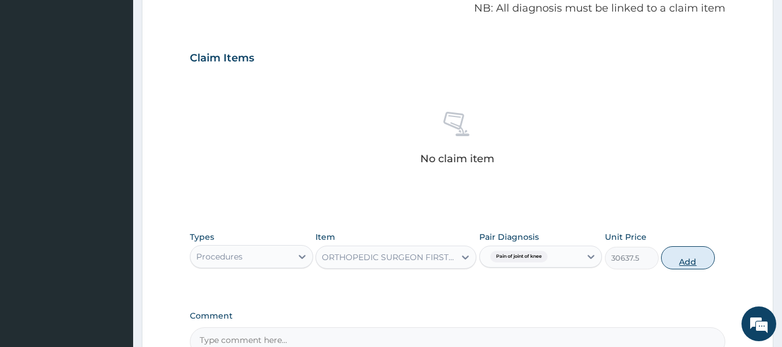
click at [693, 255] on button "Add" at bounding box center [688, 257] width 54 height 23
type input "0"
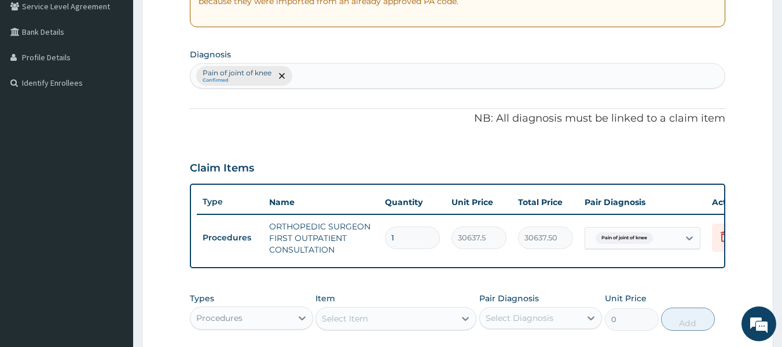
type input "3"
type input "91912.50"
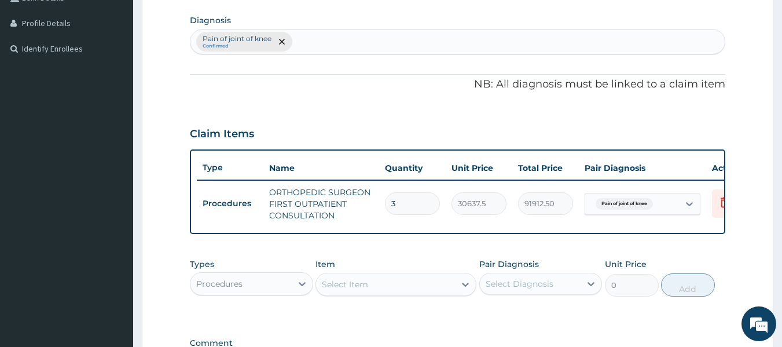
scroll to position [277, 0]
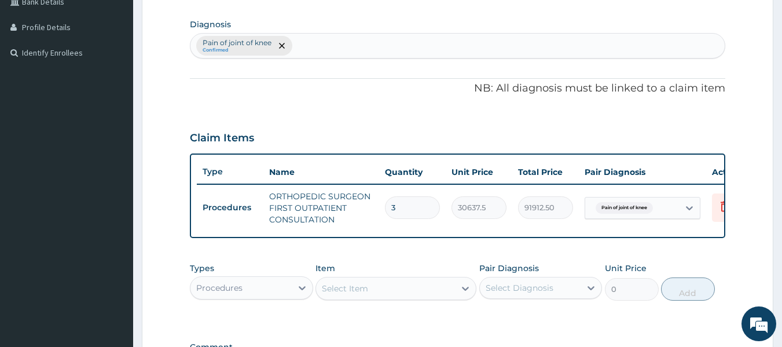
type input "3"
click at [268, 297] on div "Procedures" at bounding box center [240, 287] width 101 height 19
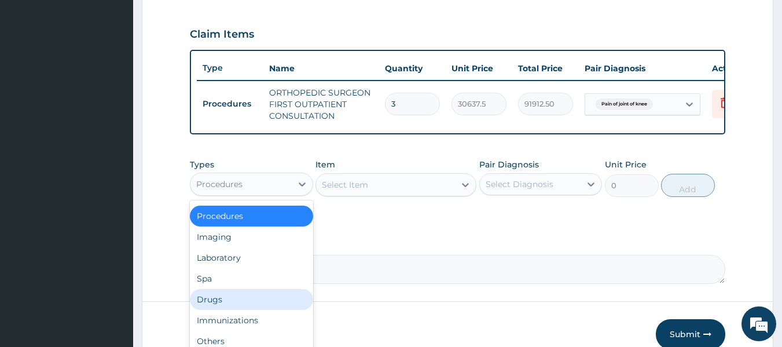
scroll to position [39, 0]
click at [245, 306] on div "Drugs" at bounding box center [251, 298] width 123 height 21
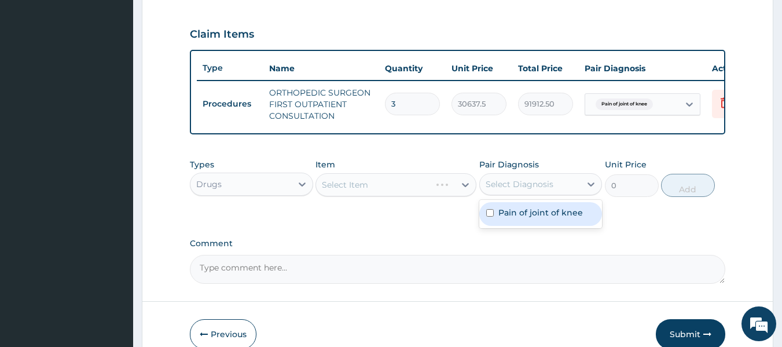
click at [512, 189] on div "Select Diagnosis" at bounding box center [519, 184] width 68 height 12
click at [501, 218] on label "Pain of joint of knee" at bounding box center [540, 213] width 84 height 12
checkbox input "true"
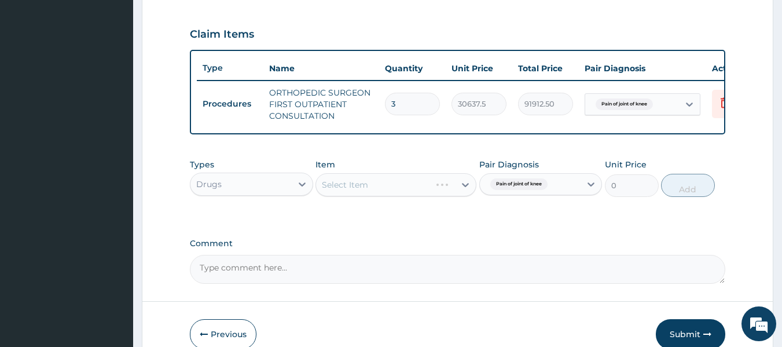
click at [414, 186] on div "Select Item" at bounding box center [395, 184] width 161 height 23
click at [418, 192] on div "Select Item" at bounding box center [395, 184] width 161 height 23
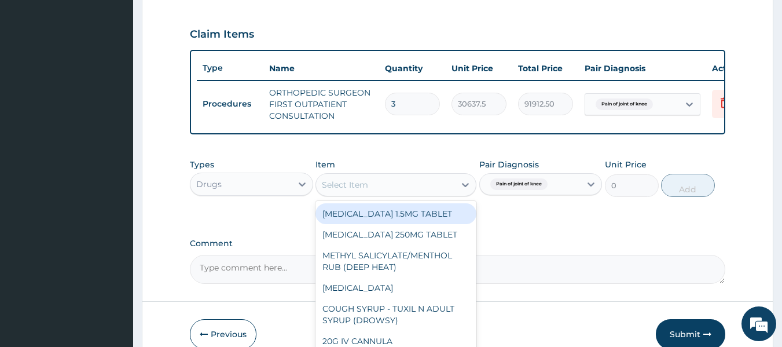
click at [418, 192] on div "Select Item" at bounding box center [385, 184] width 139 height 19
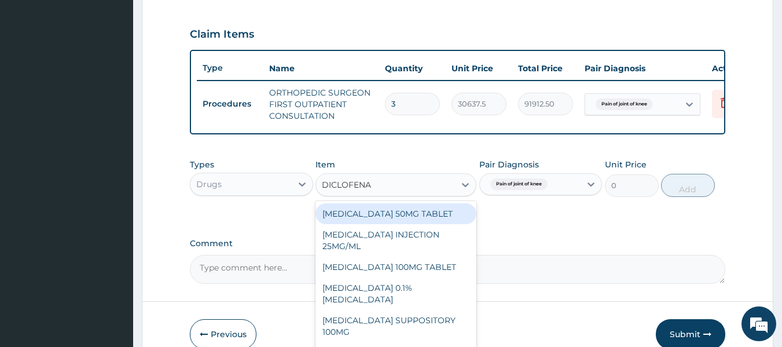
type input "[MEDICAL_DATA]"
click at [435, 223] on div "[MEDICAL_DATA] 50MG TABLET" at bounding box center [395, 213] width 161 height 21
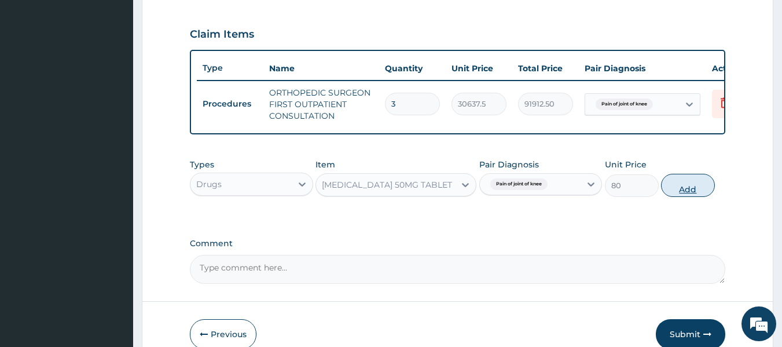
click at [699, 186] on button "Add" at bounding box center [688, 185] width 54 height 23
type input "0"
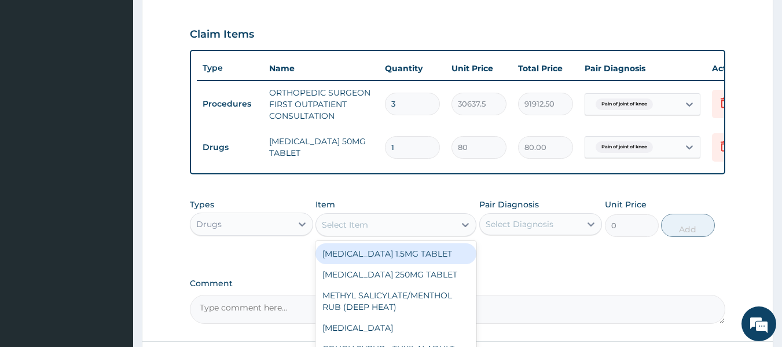
click at [364, 228] on div "Select Item" at bounding box center [345, 225] width 46 height 12
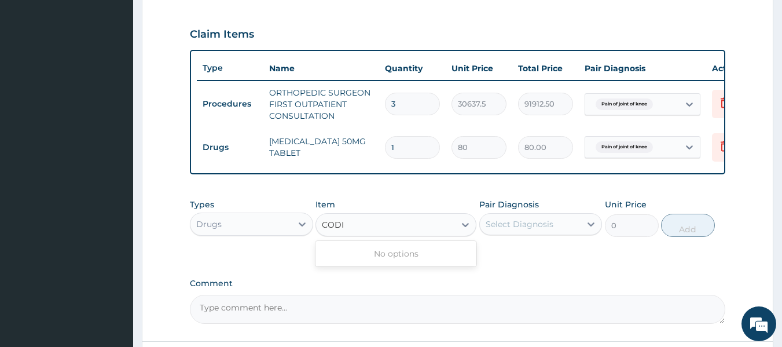
type input "COD"
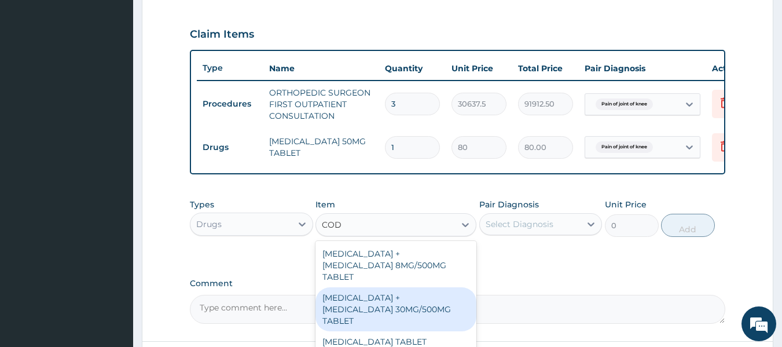
click at [398, 301] on div "[MEDICAL_DATA] + [MEDICAL_DATA] 30MG/500MG TABLET" at bounding box center [395, 309] width 161 height 44
type input "343.2000122070312"
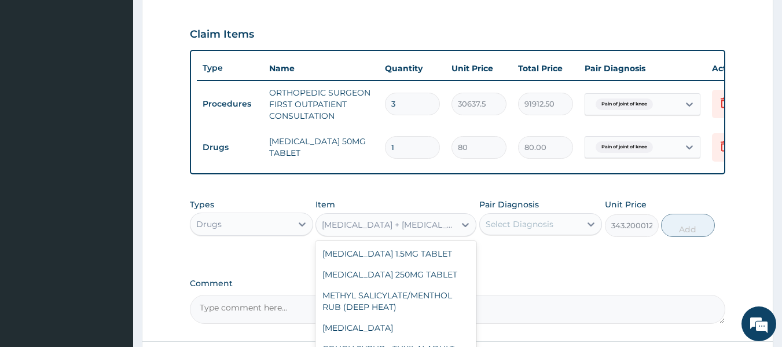
click at [430, 230] on div "[MEDICAL_DATA] + [MEDICAL_DATA] 30MG/500MG TABLET" at bounding box center [389, 225] width 134 height 12
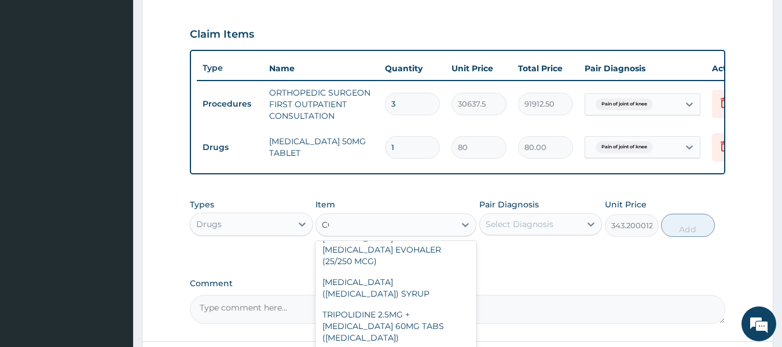
scroll to position [1041, 0]
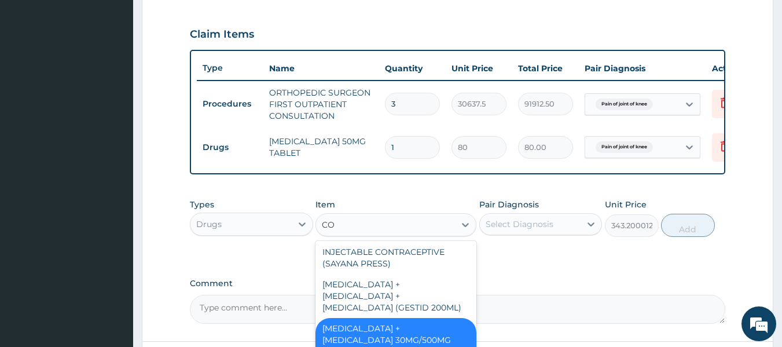
type input "COD"
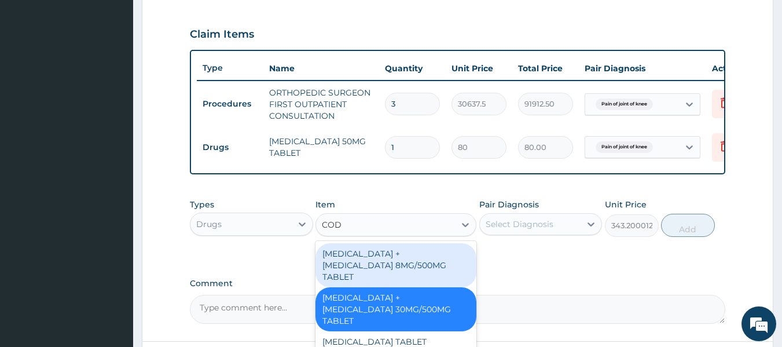
click at [390, 274] on div "[MEDICAL_DATA] + [MEDICAL_DATA] 8MG/500MG TABLET" at bounding box center [395, 265] width 161 height 44
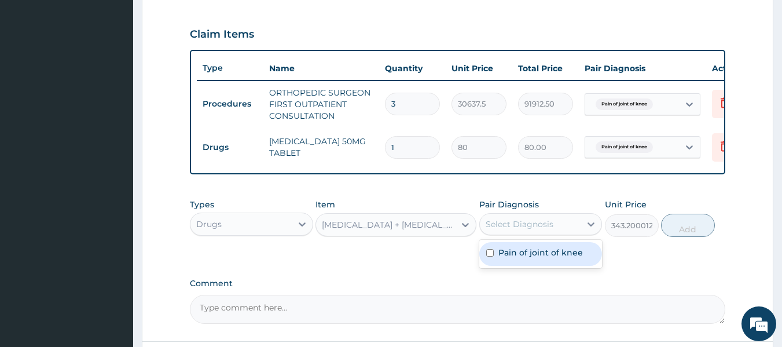
click at [536, 227] on div "Select Diagnosis" at bounding box center [519, 224] width 68 height 12
click at [536, 255] on label "Pain of joint of knee" at bounding box center [540, 252] width 84 height 12
checkbox input "true"
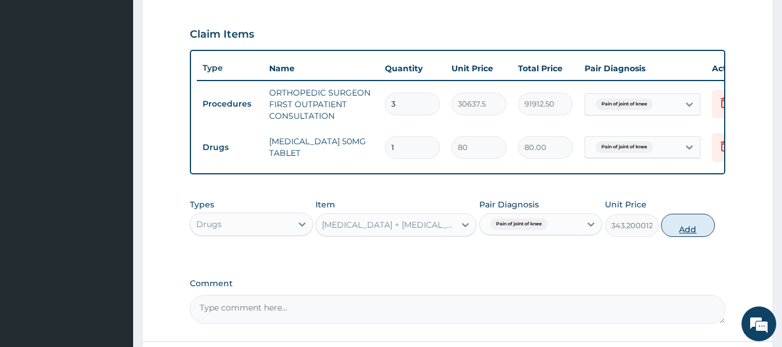
click at [683, 237] on button "Add" at bounding box center [688, 225] width 54 height 23
type input "0"
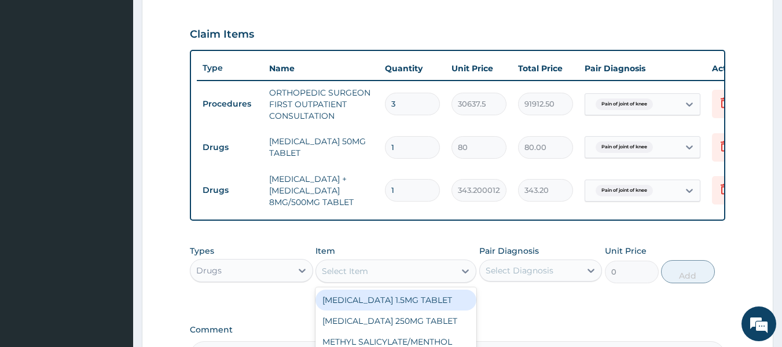
click at [402, 274] on div "Select Item" at bounding box center [385, 271] width 139 height 19
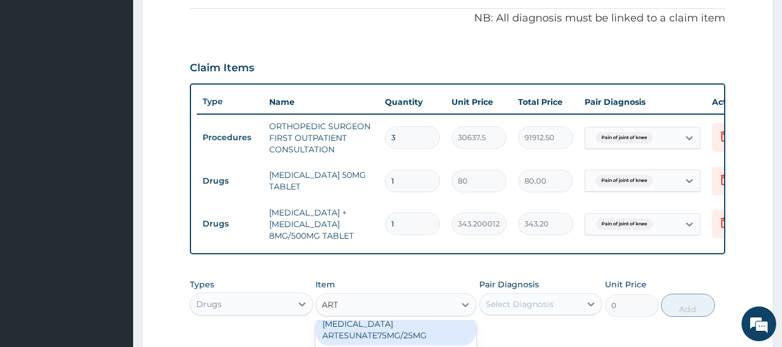
scroll to position [346, 0]
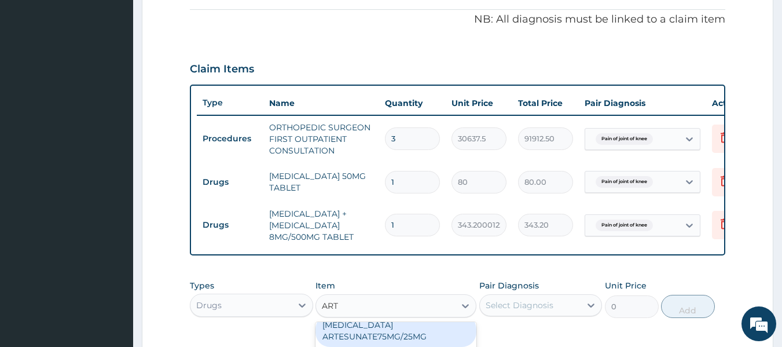
type input "ART"
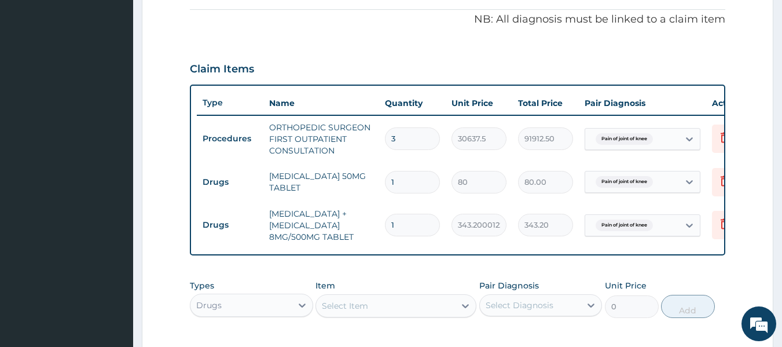
click at [363, 311] on div "Select Item" at bounding box center [345, 306] width 46 height 12
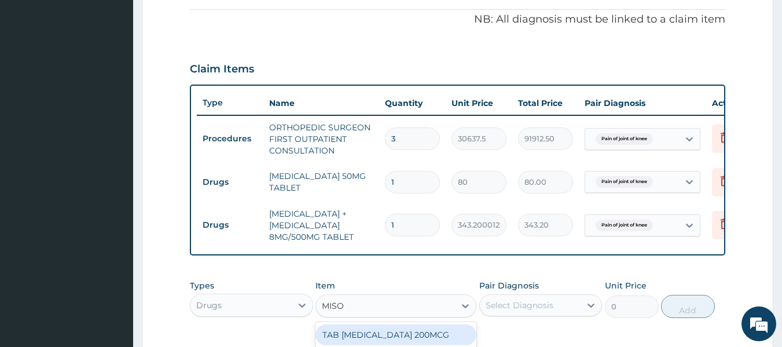
type input "MISOP"
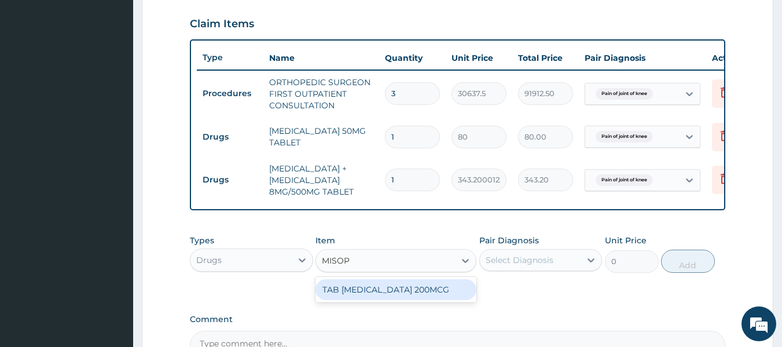
scroll to position [403, 0]
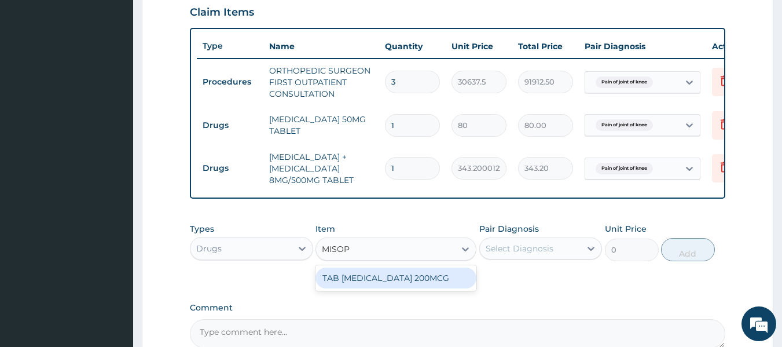
click at [409, 287] on div "TAB [MEDICAL_DATA] 200MCG" at bounding box center [395, 277] width 161 height 21
type input "312"
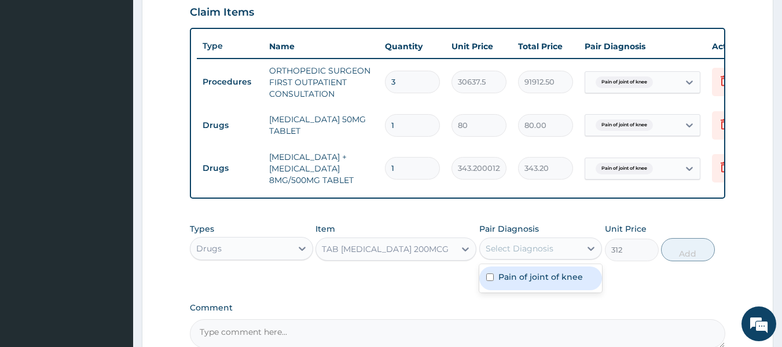
click at [525, 254] on div "Select Diagnosis" at bounding box center [519, 248] width 68 height 12
click at [527, 282] on label "Pain of joint of knee" at bounding box center [540, 277] width 84 height 12
checkbox input "true"
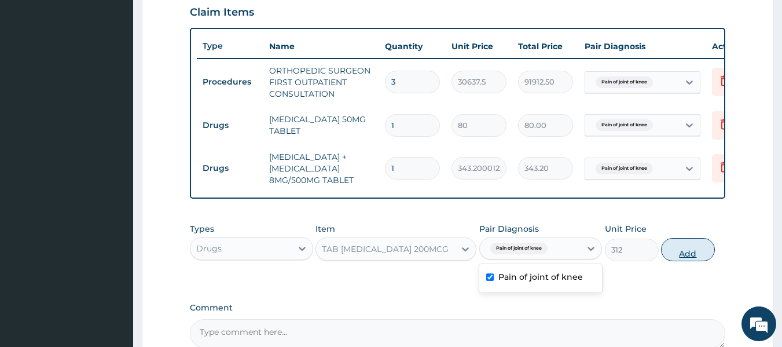
click at [674, 253] on button "Add" at bounding box center [688, 249] width 54 height 23
type input "0"
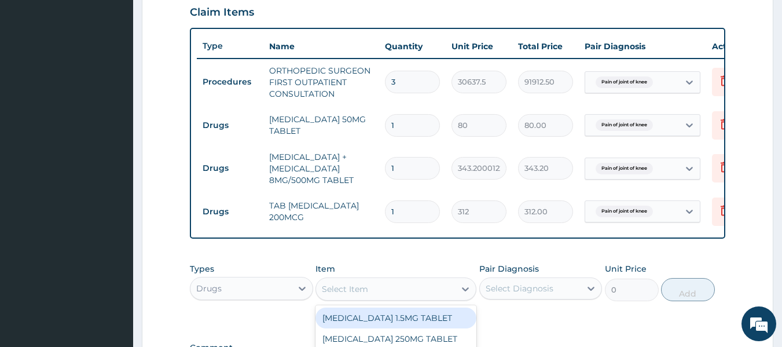
click at [361, 295] on div "Select Item" at bounding box center [345, 289] width 46 height 12
type input "CELE"
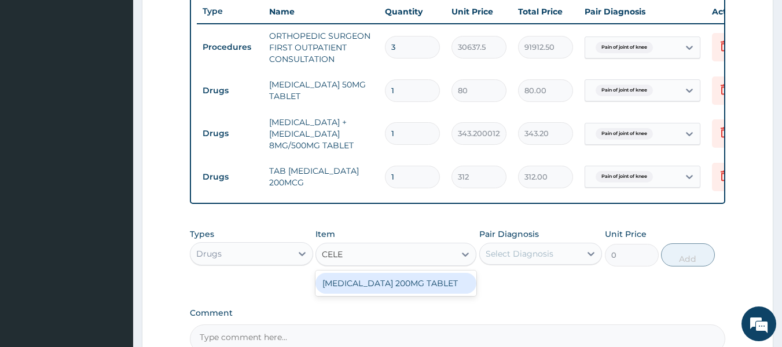
scroll to position [444, 0]
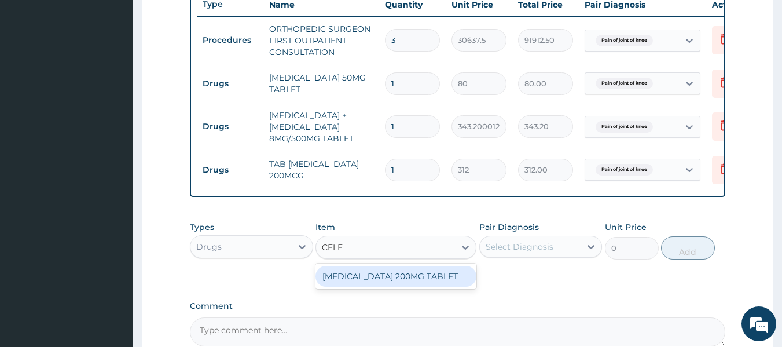
click at [389, 285] on div "[MEDICAL_DATA] 200MG TABLET" at bounding box center [395, 276] width 161 height 21
type input "270"
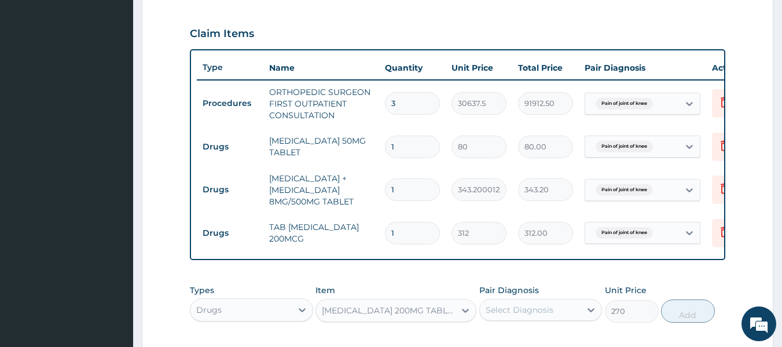
scroll to position [380, 0]
click at [405, 150] on input "1" at bounding box center [412, 148] width 55 height 23
type input "0.00"
type input "2"
type input "160.00"
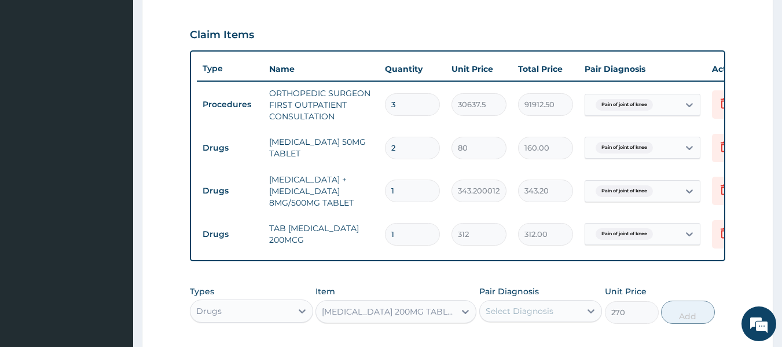
type input "28"
type input "2240.00"
type input "28"
click at [396, 189] on input "1" at bounding box center [412, 190] width 55 height 23
type input "0.00"
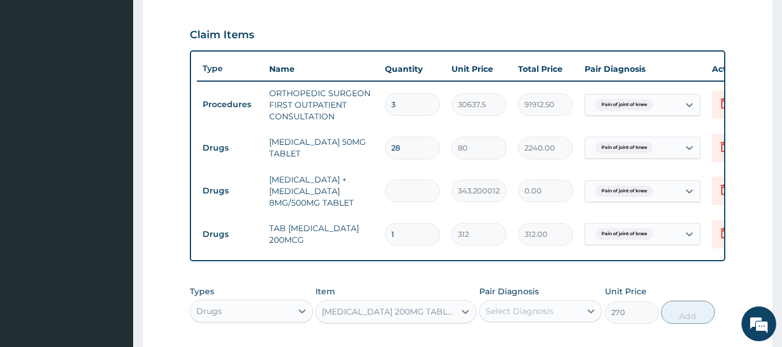
type input "2"
type input "686.40"
type input "28"
type input "9609.60"
type input "28"
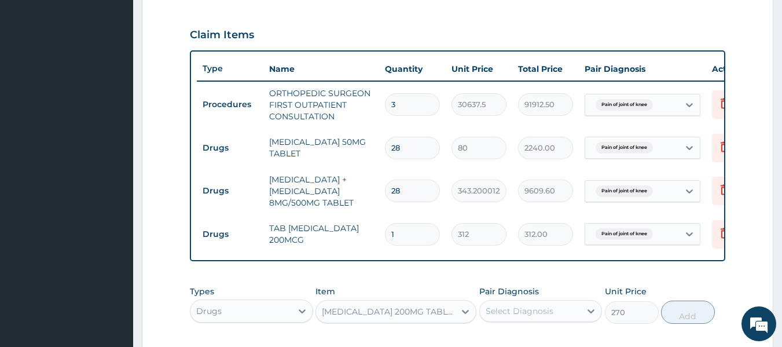
click at [404, 244] on input "1" at bounding box center [412, 234] width 55 height 23
type input "0.00"
type input "2"
type input "624.00"
type input "28"
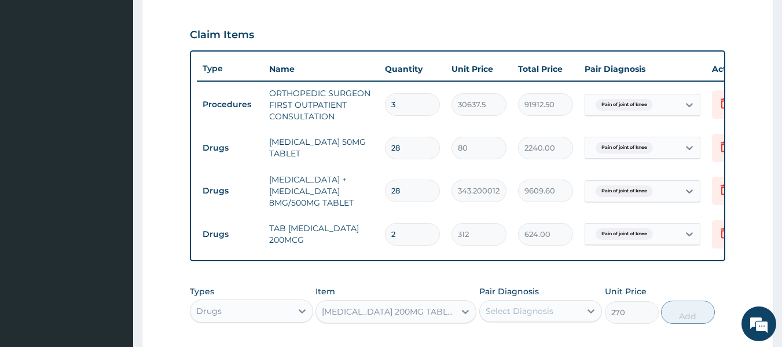
type input "8736.00"
type input "31"
type input "9672.00"
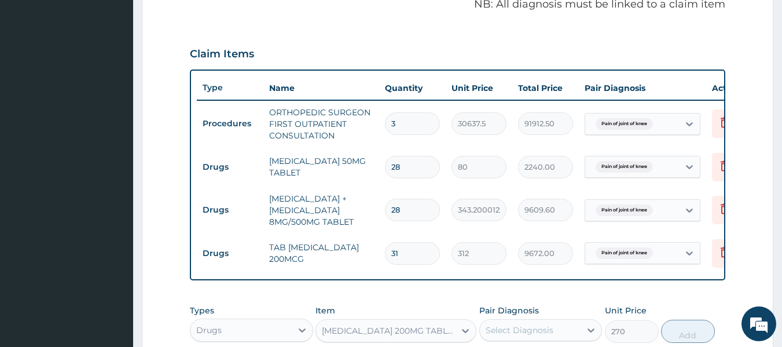
scroll to position [401, 0]
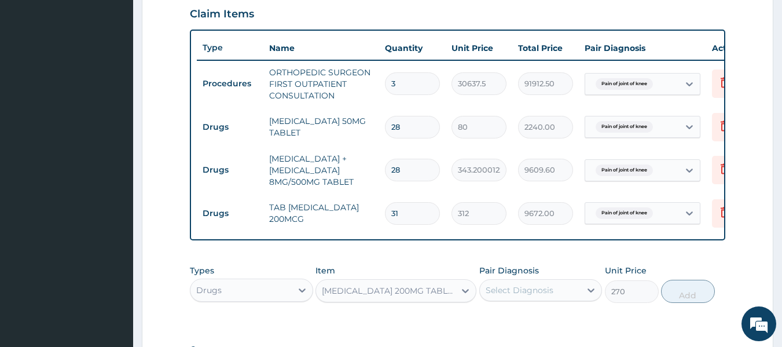
type input "31"
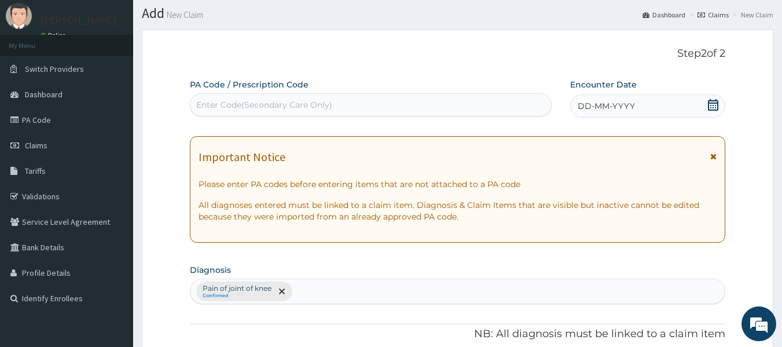
scroll to position [3, 0]
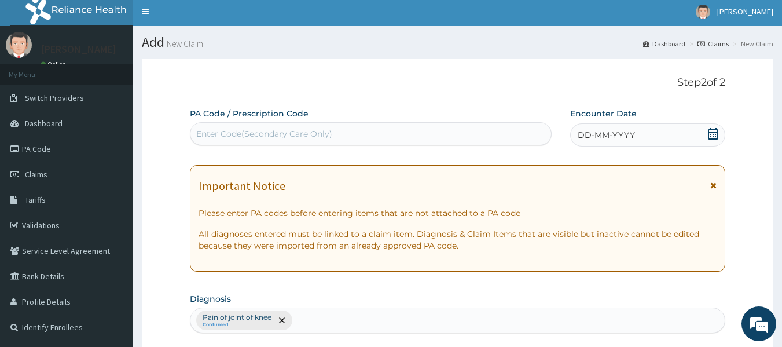
click at [253, 131] on div "Enter Code(Secondary Care Only)" at bounding box center [264, 134] width 136 height 12
paste input "PA/F00419"
type input "PA/F00419"
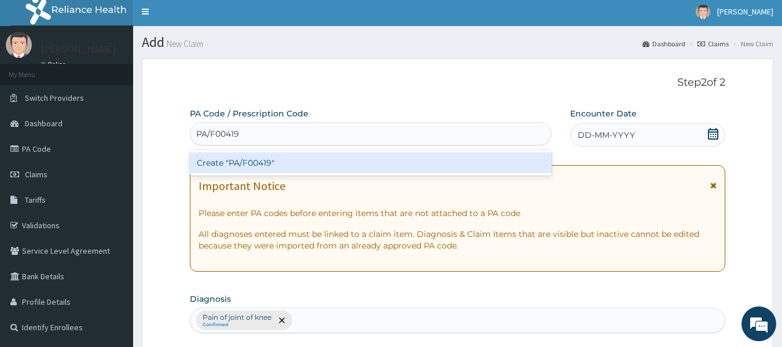
click at [260, 163] on div "Create "PA/F00419"" at bounding box center [371, 162] width 362 height 21
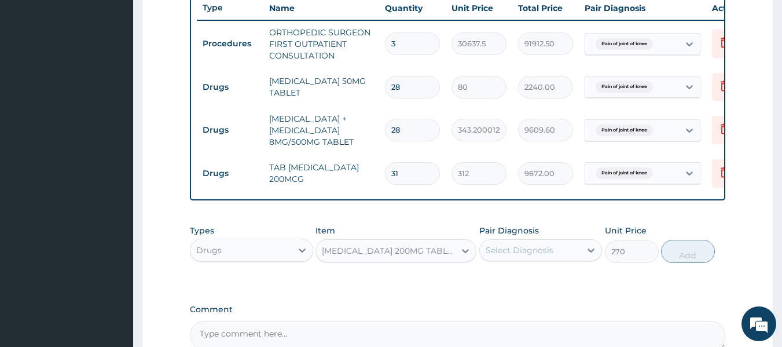
scroll to position [584, 0]
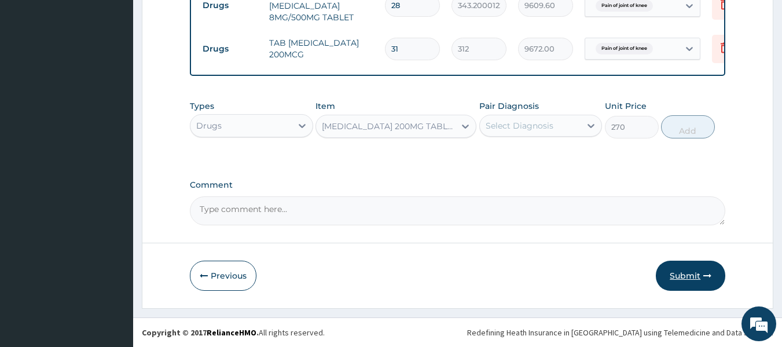
click at [692, 275] on button "Submit" at bounding box center [690, 275] width 69 height 30
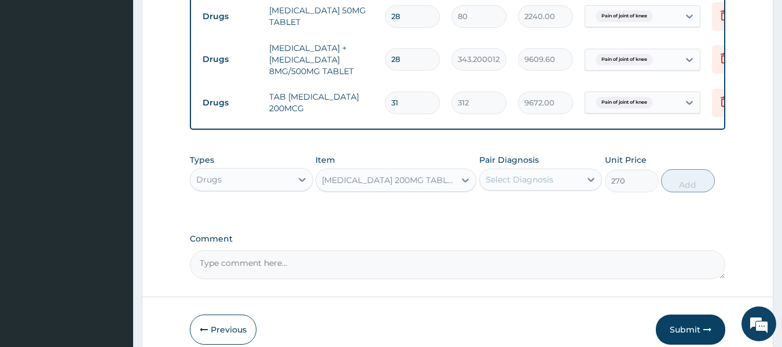
scroll to position [521, 0]
click at [413, 108] on input "31" at bounding box center [412, 103] width 55 height 23
type input "3"
type input "936.00"
type input "0.00"
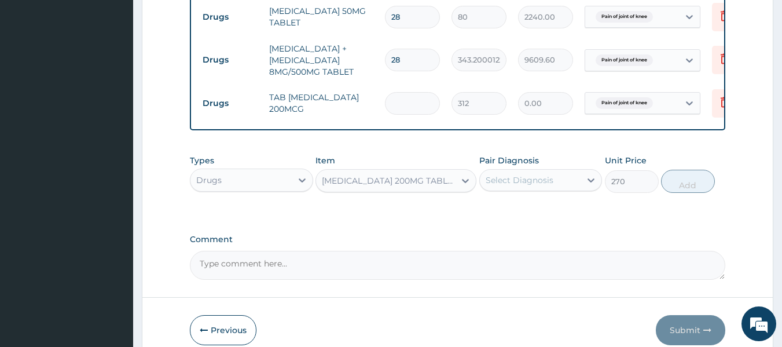
type input "2"
type input "624.00"
type input "28"
type input "8736.00"
type input "30"
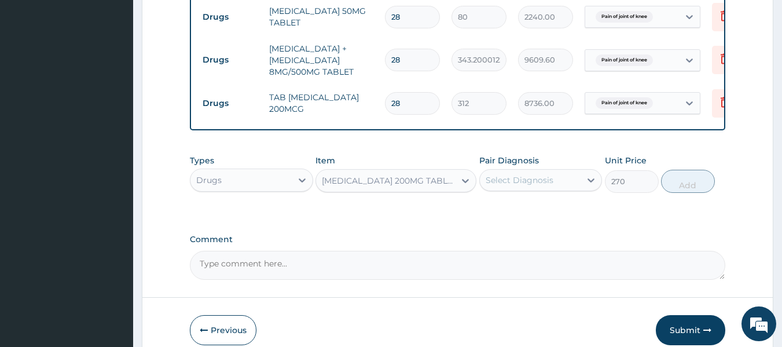
type input "9360.00"
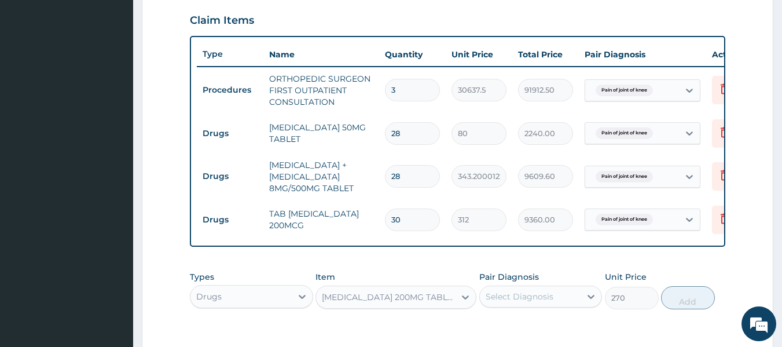
scroll to position [404, 0]
type input "30"
click at [407, 94] on input "3" at bounding box center [412, 90] width 55 height 23
type input "0.00"
type input "1"
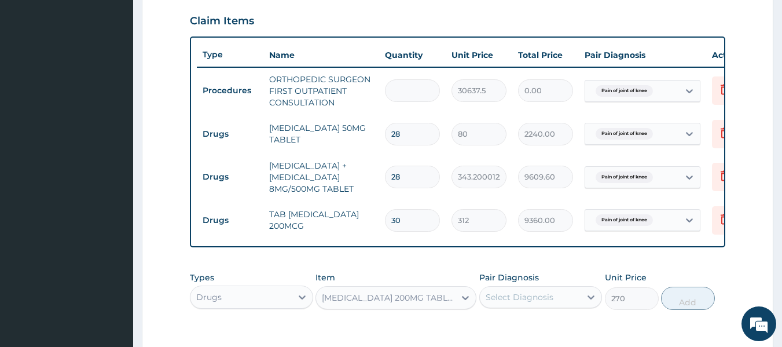
type input "30637.50"
type input "4"
type input "122550.00"
type input "5"
type input "153187.50"
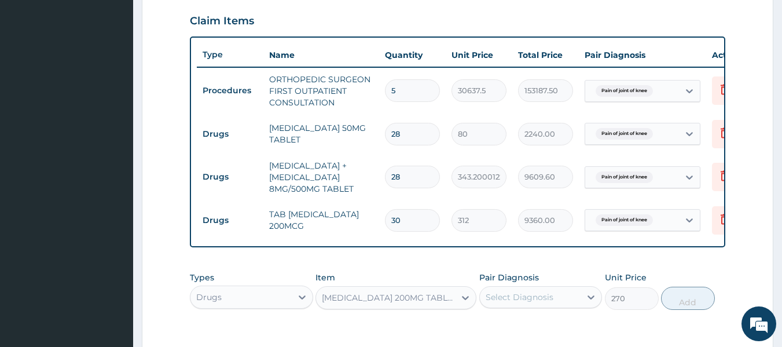
type input "6"
type input "183825.00"
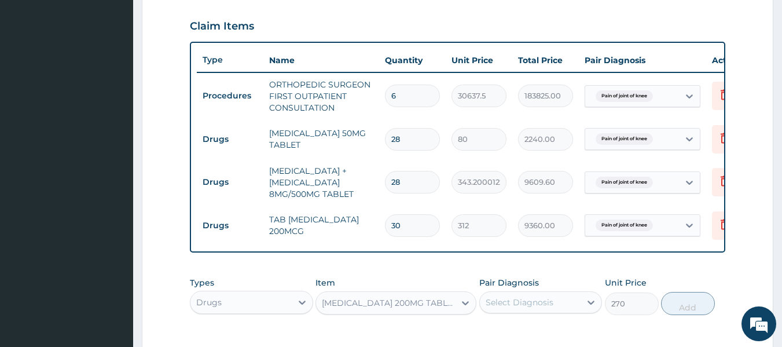
type input "7"
type input "214462.50"
type input "8"
type input "245100.00"
type input "9"
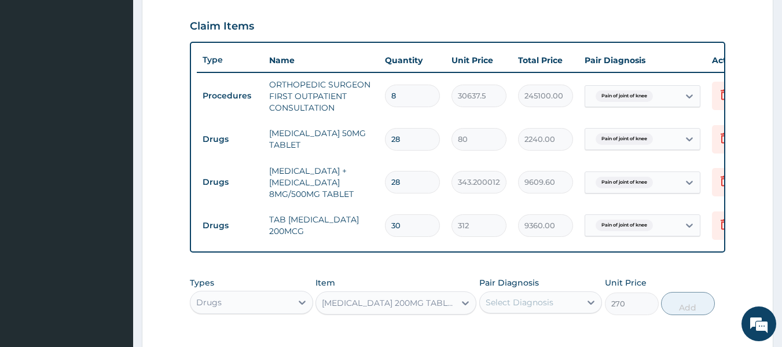
type input "275737.50"
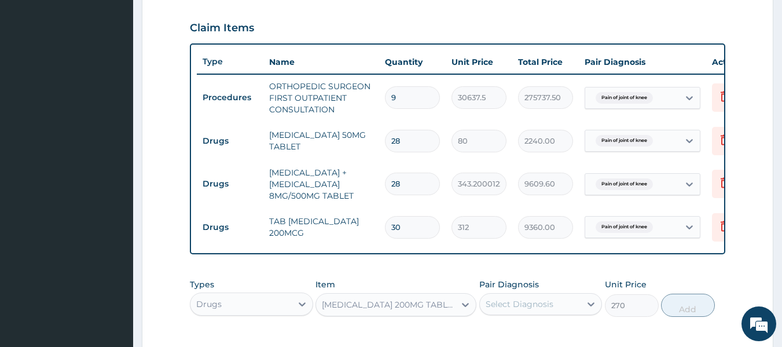
type input "10"
type input "306375.00"
type input "11"
type input "337012.50"
type input "12"
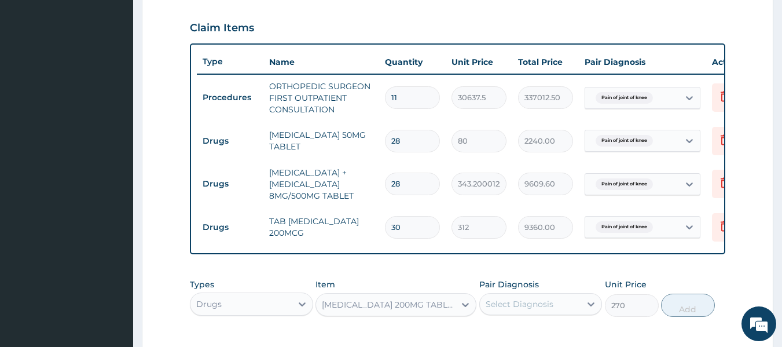
type input "367650.00"
type input "13"
type input "398287.50"
type input "15"
type input "459562.50"
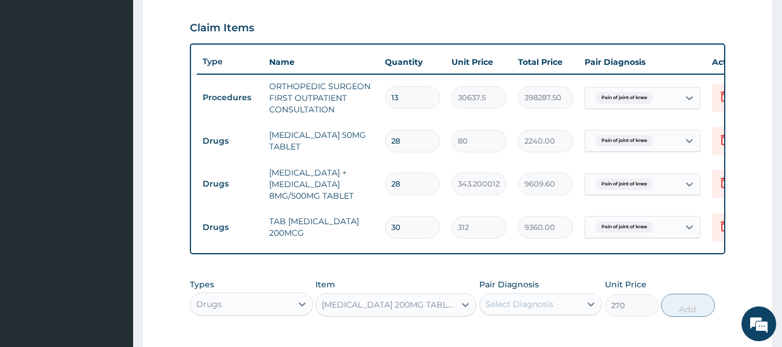
scroll to position [394, 0]
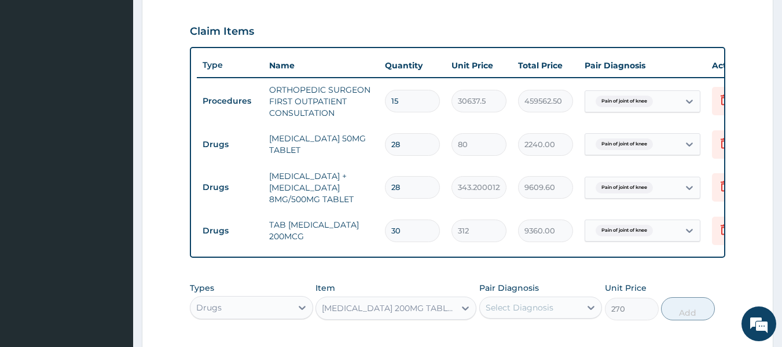
type input "17"
type input "520837.50"
type input "1"
type input "30637.50"
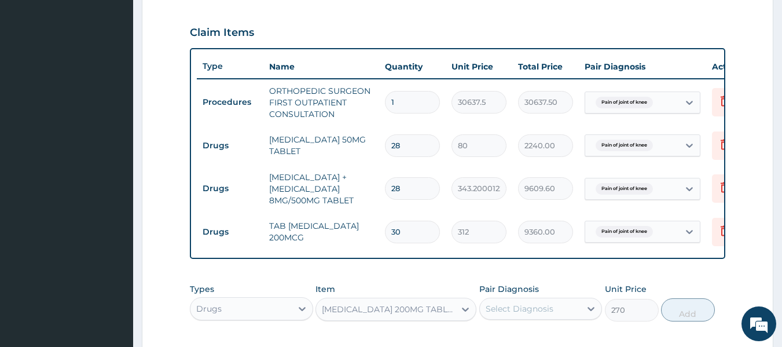
type input "0.00"
type input "1"
type input "30637.50"
type input "1"
click at [404, 229] on input "30" at bounding box center [412, 231] width 55 height 23
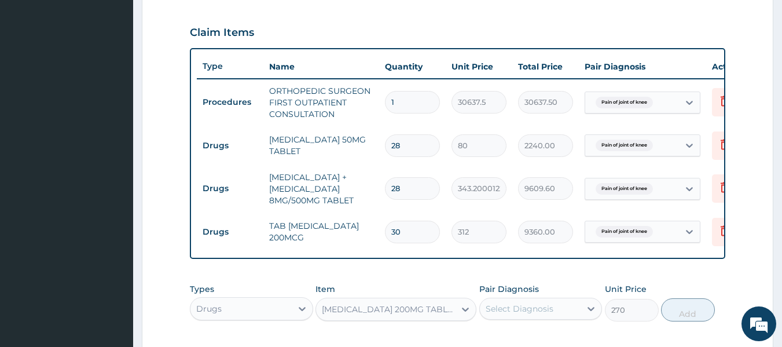
type input "3"
type input "936.00"
type input "32"
type input "9984.00"
type input "328"
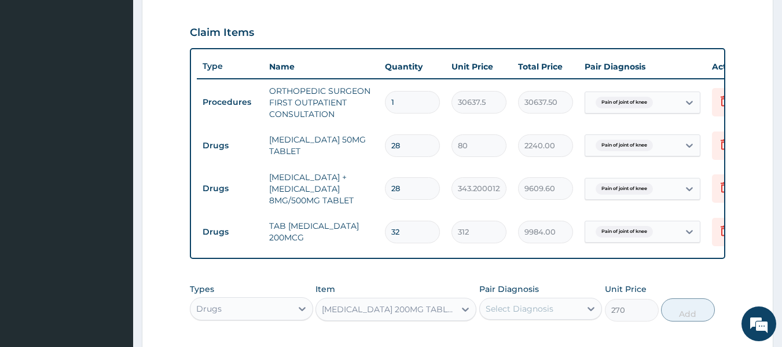
type input "102336.00"
type input "32"
type input "9984.00"
type input "3"
type input "936.00"
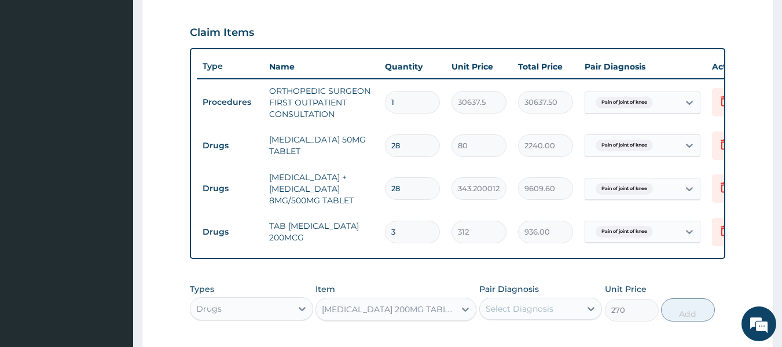
type input "0.00"
type input "2"
type input "624.00"
type input "28"
type input "8736.00"
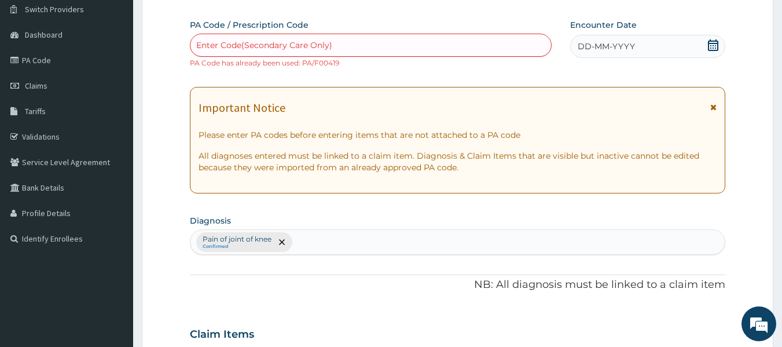
scroll to position [84, 0]
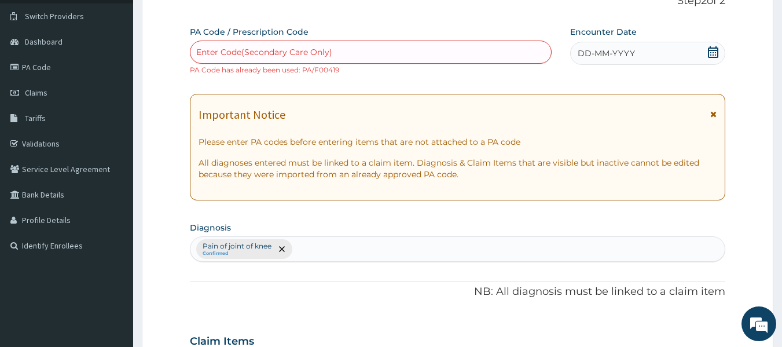
type input "28"
click at [285, 47] on div "Enter Code(Secondary Care Only)" at bounding box center [264, 52] width 136 height 12
click at [292, 47] on div "Enter Code(Secondary Care Only)" at bounding box center [264, 52] width 136 height 12
click at [321, 71] on small "PA Code has already been used: PA/F00419" at bounding box center [264, 69] width 149 height 9
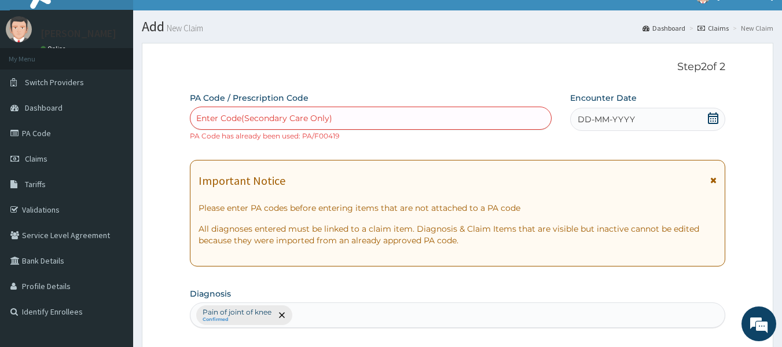
scroll to position [0, 0]
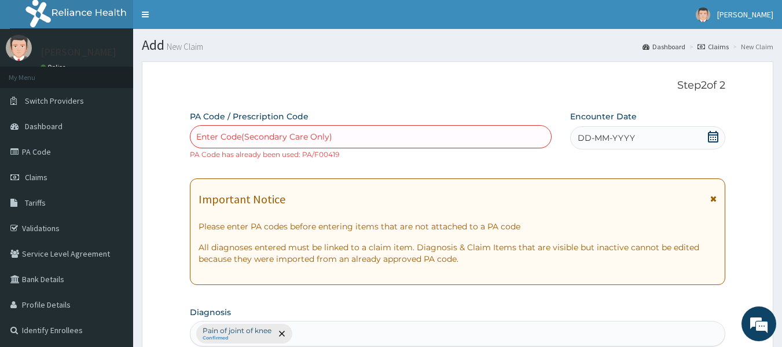
click at [220, 134] on div "Enter Code(Secondary Care Only)" at bounding box center [264, 137] width 136 height 12
paste input "PA/F00419"
type input "PA/F00419"
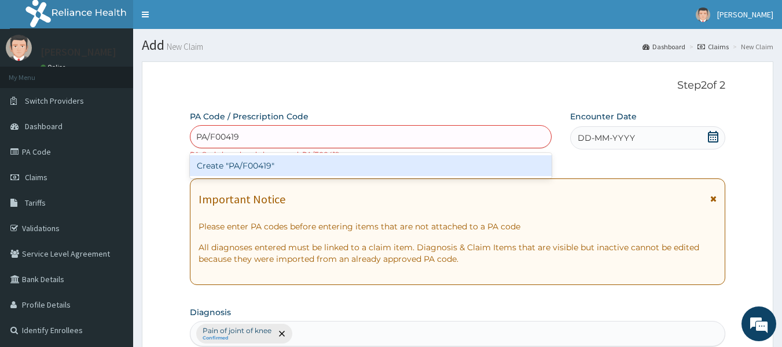
click at [220, 134] on input "PA/F00419" at bounding box center [218, 137] width 44 height 12
click at [229, 161] on div "Create "PA/F00419"" at bounding box center [371, 165] width 362 height 21
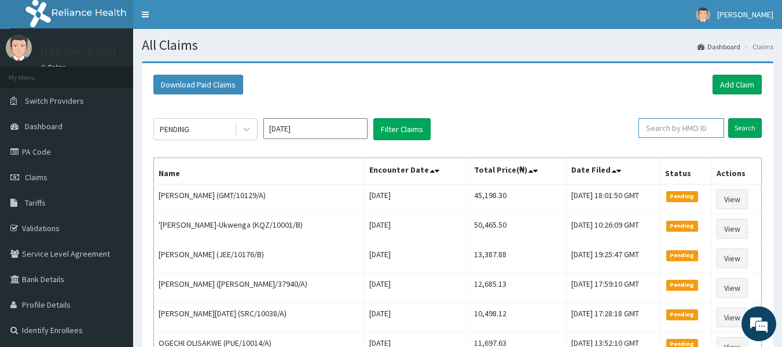
click at [675, 124] on input "text" at bounding box center [681, 128] width 86 height 20
paste input "AEG/10007/A"
type input "AEG/10007/A"
click at [741, 126] on input "Search" at bounding box center [745, 128] width 34 height 20
